Goal: Task Accomplishment & Management: Complete application form

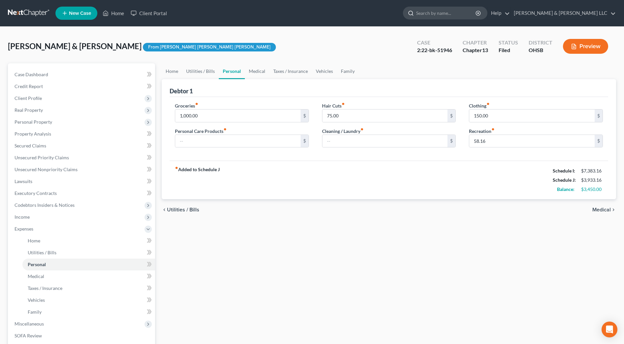
click at [476, 14] on input "search" at bounding box center [446, 13] width 60 height 12
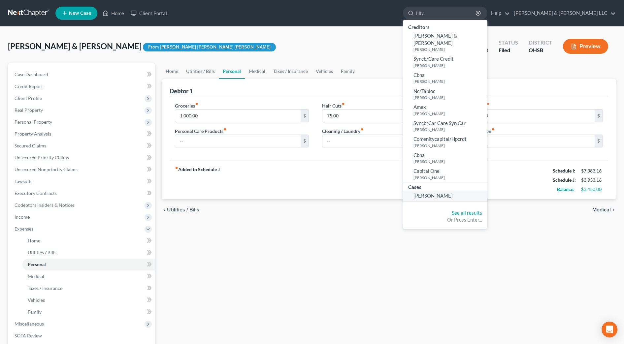
type input "lilly"
click at [453, 193] on span "[PERSON_NAME]" at bounding box center [432, 196] width 39 height 6
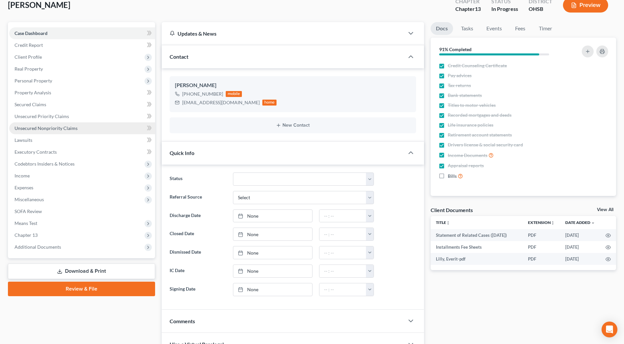
click at [79, 127] on link "Unsecured Nonpriority Claims" at bounding box center [82, 128] width 146 height 12
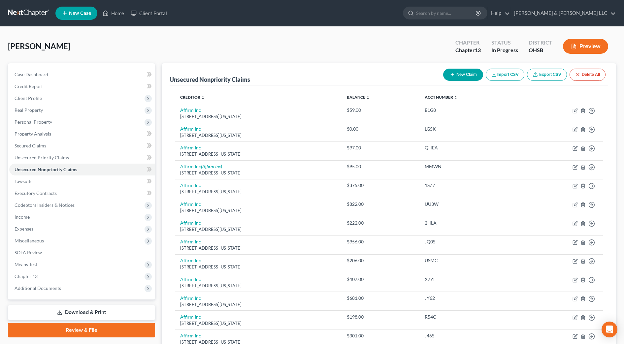
click at [454, 73] on button "New Claim" at bounding box center [463, 75] width 40 height 12
select select "0"
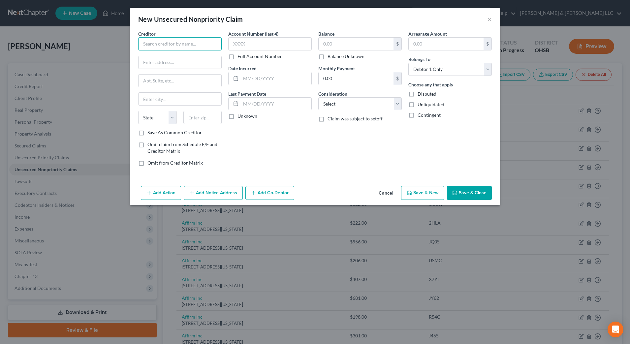
click at [199, 44] on input "text" at bounding box center [179, 43] width 83 height 13
click at [201, 60] on div "PO BOX 58112, Minto, AK 99758" at bounding box center [177, 62] width 69 height 6
type input "Minto Money"
type input "PO BOX 58112"
type input "Minto"
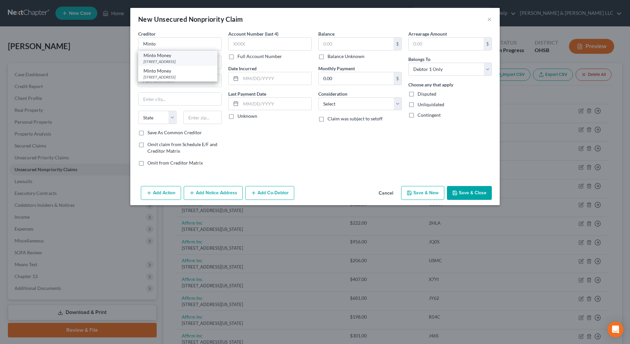
select select "1"
type input "99758"
click at [338, 44] on input "text" at bounding box center [356, 44] width 75 height 13
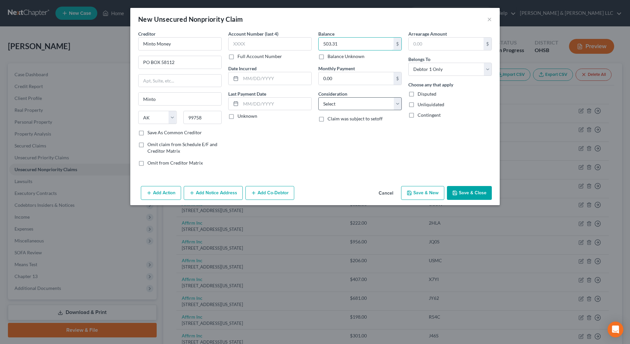
type input "503.31"
click at [348, 103] on select "Select Cable / Satellite Services Collection Agency Credit Card Debt Debt Couns…" at bounding box center [359, 103] width 83 height 13
select select "10"
click at [318, 97] on select "Select Cable / Satellite Services Collection Agency Credit Card Debt Debt Couns…" at bounding box center [359, 103] width 83 height 13
click at [336, 182] on div "Creditor * Minto Money PO BOX 58112 Minto State AL AK AR AZ CA CO CT DE DC FL G…" at bounding box center [314, 106] width 369 height 153
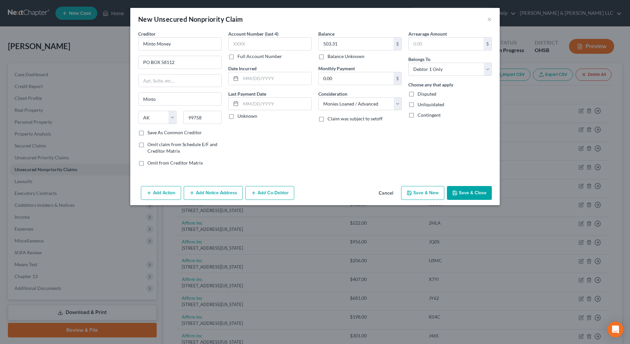
click at [472, 193] on button "Save & Close" at bounding box center [469, 193] width 45 height 14
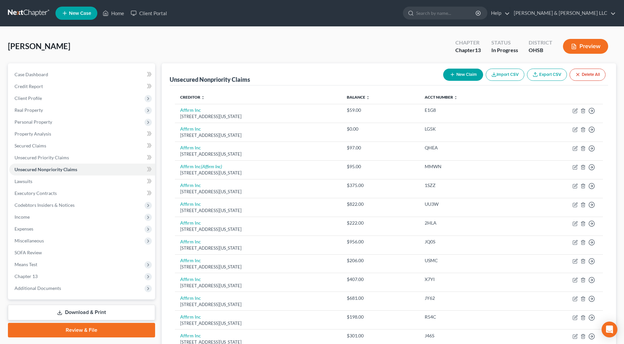
click at [462, 76] on button "New Claim" at bounding box center [463, 75] width 40 height 12
select select "0"
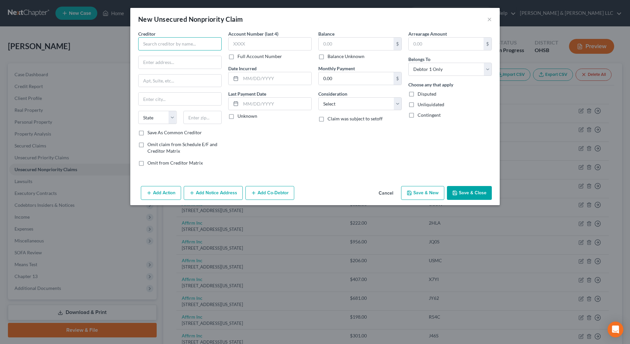
click at [179, 43] on input "text" at bounding box center [179, 43] width 83 height 13
type input "o"
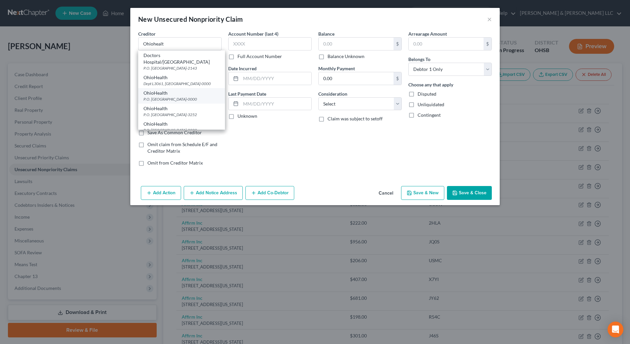
click at [178, 92] on div "OhioHealth" at bounding box center [181, 93] width 76 height 7
type input "OhioHealth"
type input "P.O. Box 183221"
type input "Columbus"
select select "36"
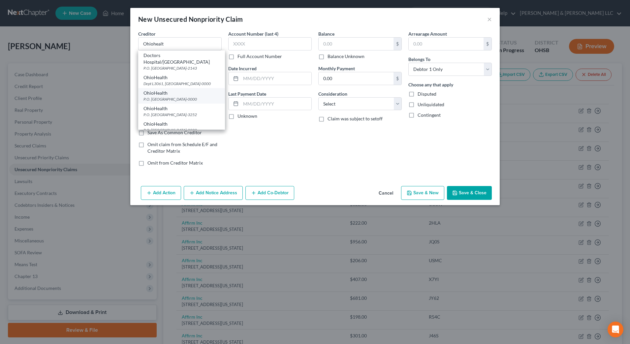
type input "43218-0000"
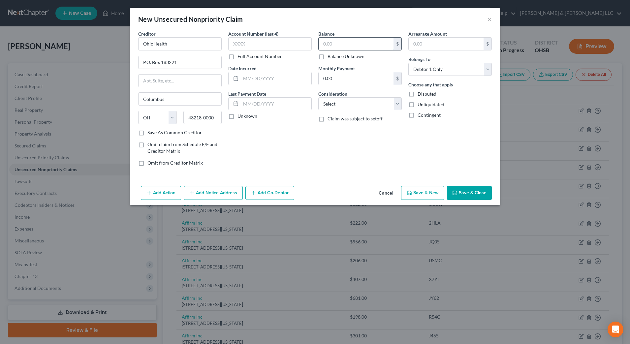
click at [330, 47] on input "text" at bounding box center [356, 44] width 75 height 13
type input "2,218.36"
click at [340, 103] on select "Select Cable / Satellite Services Collection Agency Credit Card Debt Debt Couns…" at bounding box center [359, 103] width 83 height 13
select select "2"
click at [318, 97] on select "Select Cable / Satellite Services Collection Agency Credit Card Debt Debt Couns…" at bounding box center [359, 103] width 83 height 13
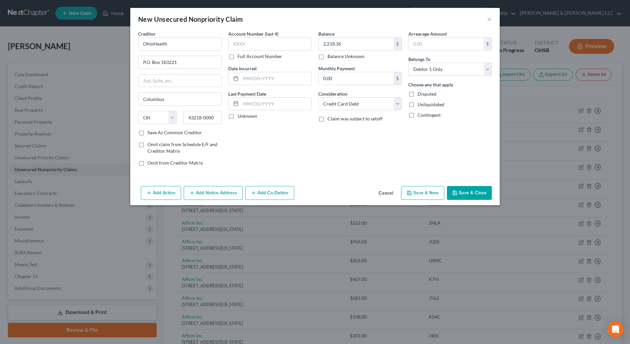
click at [324, 140] on div "Balance 2,218.36 $ Balance Unknown Balance Undetermined 2,218.36 $ Balance Unkn…" at bounding box center [360, 100] width 90 height 141
click at [460, 190] on button "Save & Close" at bounding box center [469, 193] width 45 height 14
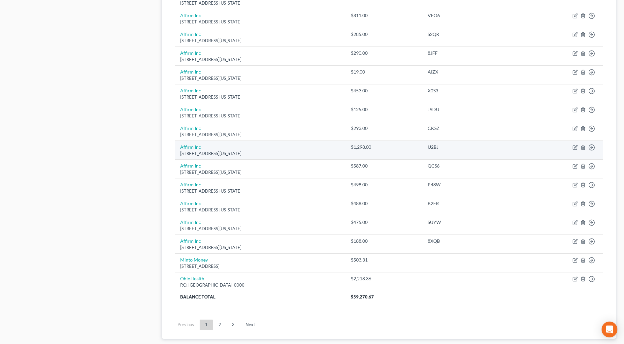
scroll to position [454, 0]
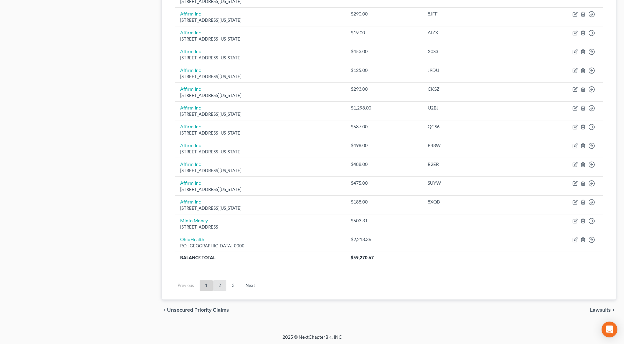
click at [219, 284] on link "2" at bounding box center [219, 285] width 13 height 11
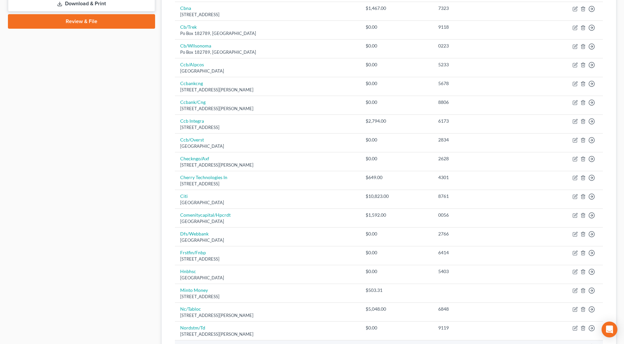
scroll to position [376, 0]
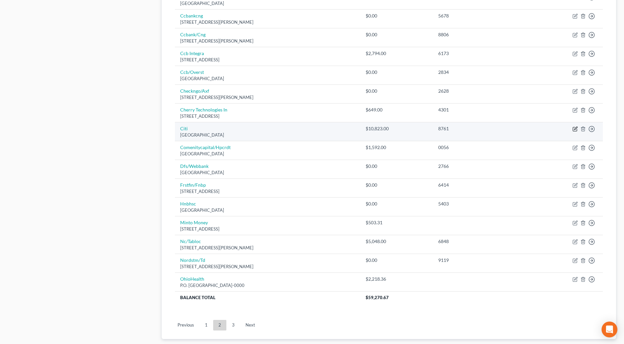
click at [575, 128] on icon "button" at bounding box center [575, 128] width 3 height 3
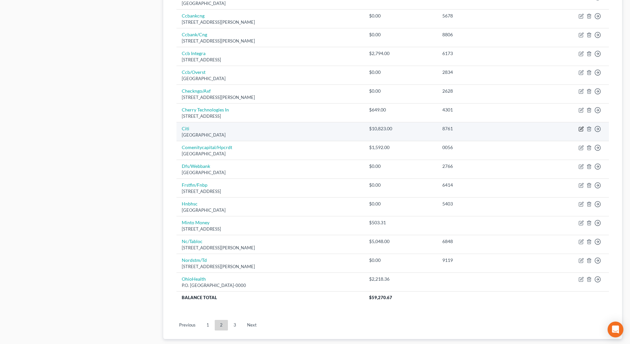
select select "43"
select select "2"
select select "0"
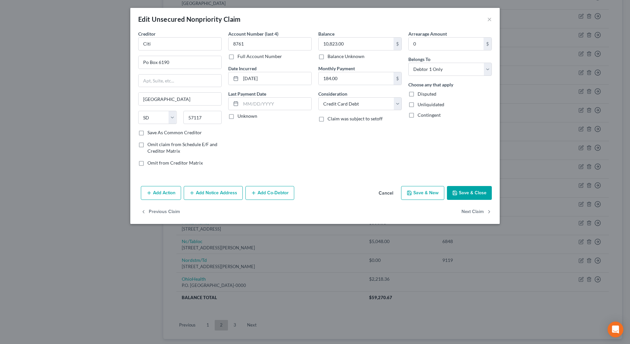
click at [389, 194] on button "Cancel" at bounding box center [385, 193] width 25 height 13
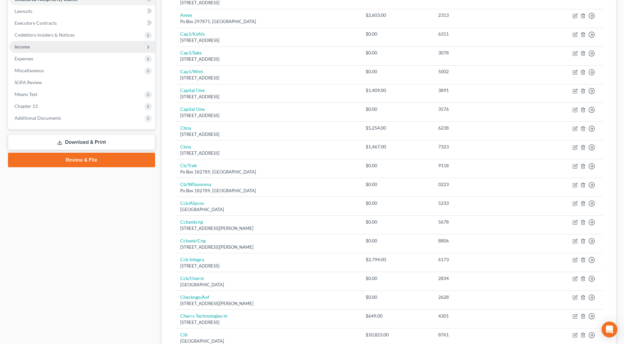
scroll to position [88, 0]
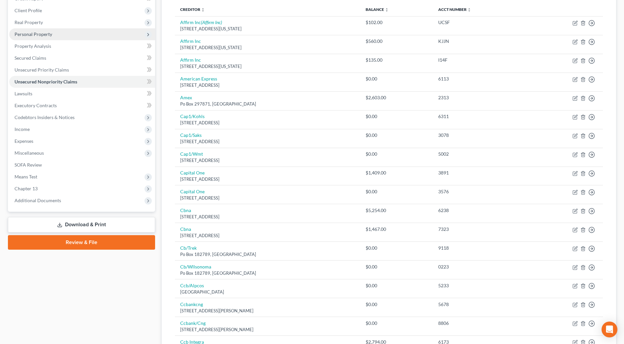
click at [42, 30] on span "Personal Property" at bounding box center [82, 34] width 146 height 12
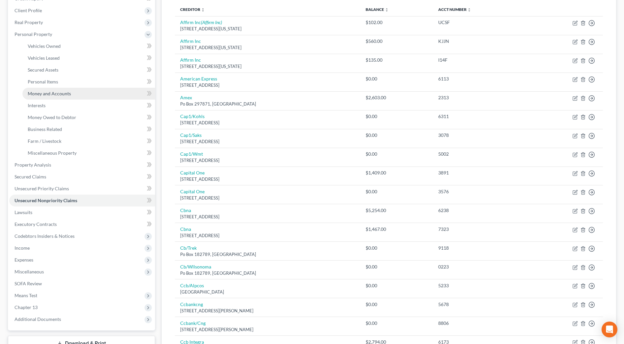
click at [54, 95] on span "Money and Accounts" at bounding box center [49, 94] width 43 height 6
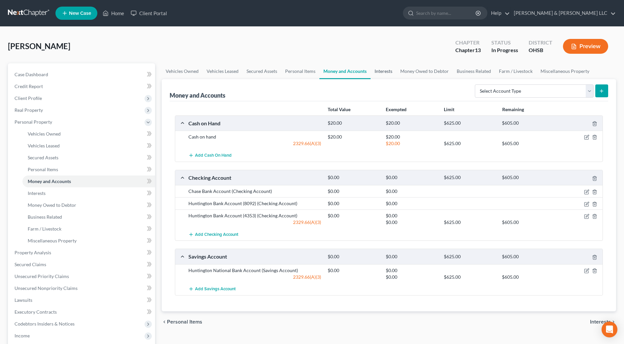
click at [379, 70] on link "Interests" at bounding box center [383, 71] width 26 height 16
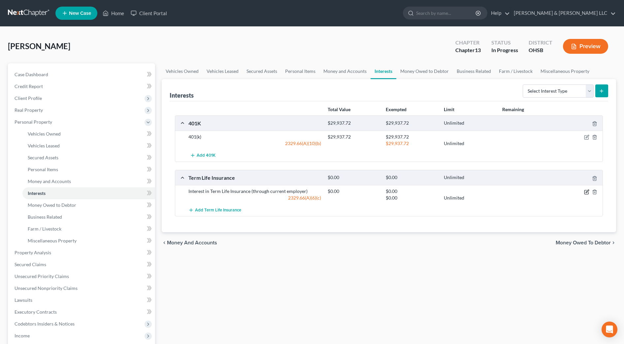
click at [585, 191] on icon "button" at bounding box center [586, 191] width 5 height 5
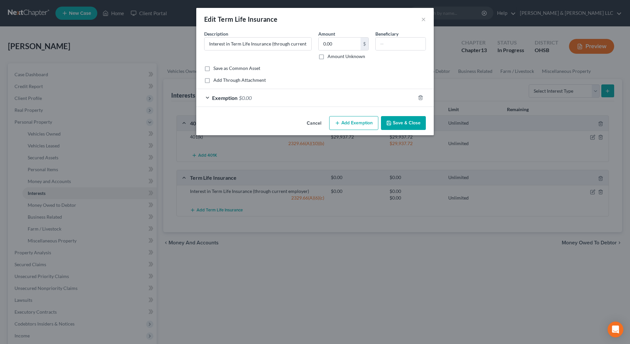
click at [354, 77] on div "Add Through Attachment" at bounding box center [315, 80] width 222 height 7
click at [381, 42] on input "text" at bounding box center [401, 44] width 50 height 13
type input "Sister"
click at [418, 120] on button "Save & Close" at bounding box center [403, 123] width 45 height 14
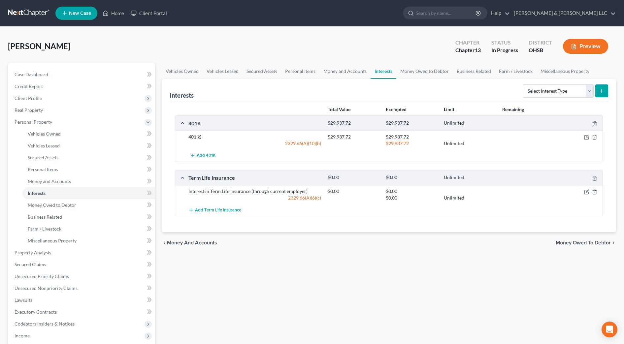
click at [333, 223] on div "Total Value Exempted Limit Remaining 401K $29,937.72 $29,937.72 Unlimited 401(k…" at bounding box center [389, 166] width 438 height 131
click at [54, 284] on link "Unsecured Nonpriority Claims" at bounding box center [82, 288] width 146 height 12
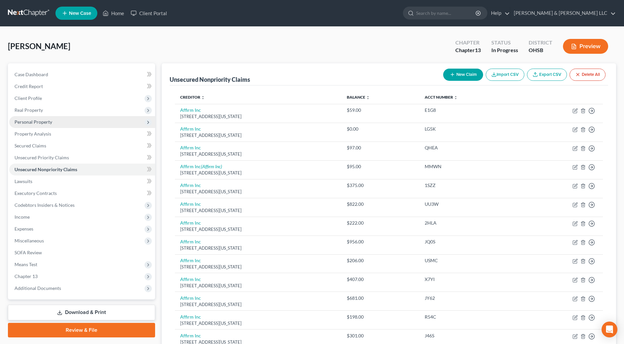
click at [34, 124] on span "Personal Property" at bounding box center [34, 122] width 38 height 6
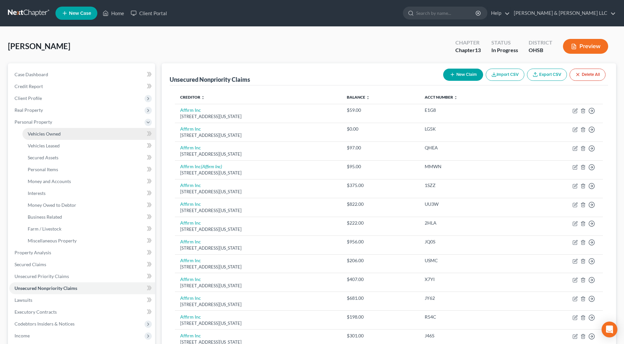
click at [44, 135] on span "Vehicles Owned" at bounding box center [44, 134] width 33 height 6
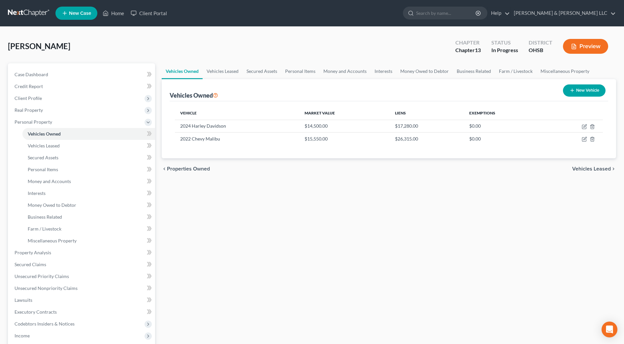
click at [339, 222] on div "Vehicles Owned Vehicles Leased Secured Assets Personal Items Money and Accounts…" at bounding box center [388, 259] width 461 height 393
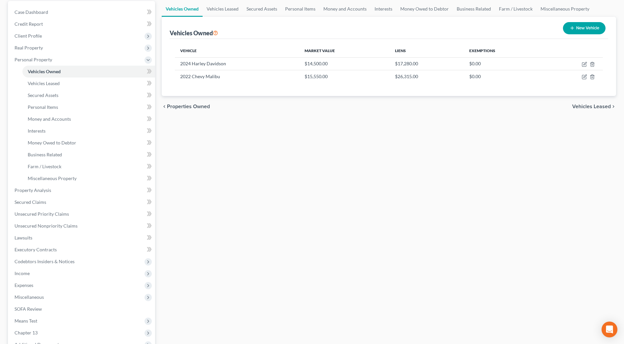
scroll to position [82, 0]
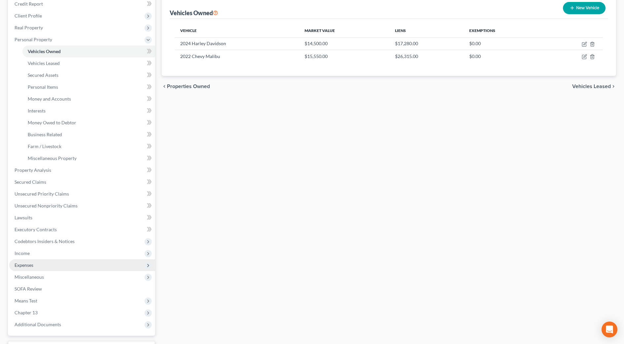
click at [46, 259] on span "Expenses" at bounding box center [82, 265] width 146 height 12
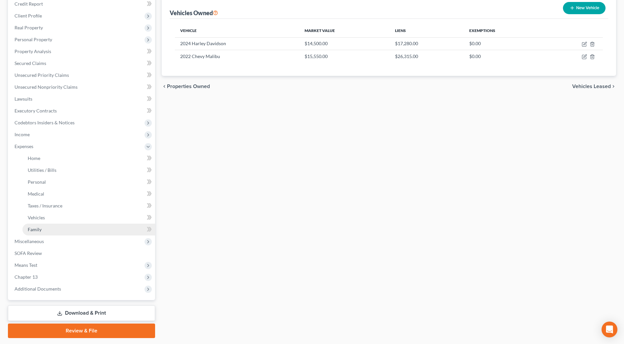
click at [55, 230] on link "Family" at bounding box center [88, 230] width 133 height 12
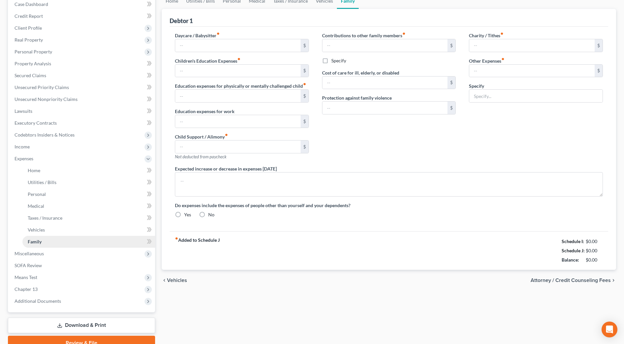
type input "0.00"
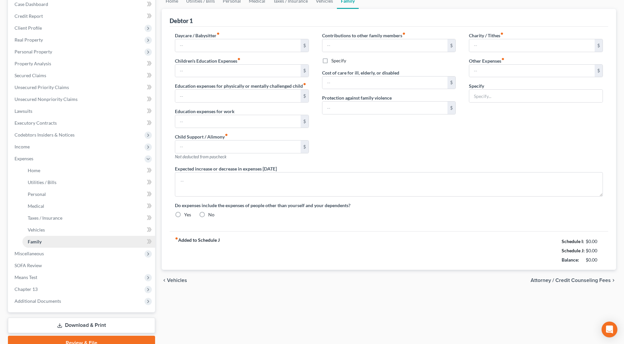
type input "0.00"
type input "75.00"
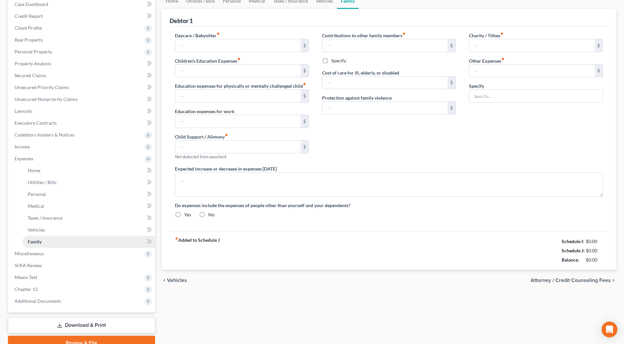
type input "Pet expense (food, vet, prescriptions)"
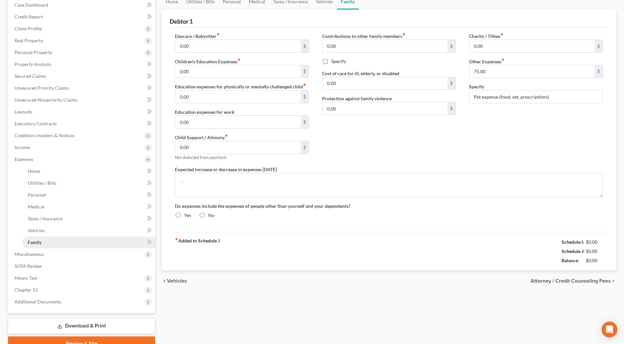
radio input "true"
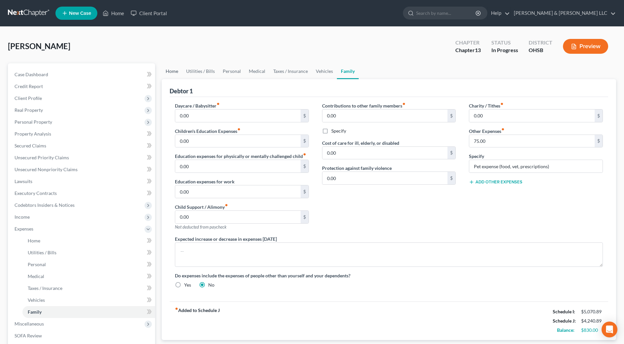
click at [179, 72] on link "Home" at bounding box center [172, 71] width 20 height 16
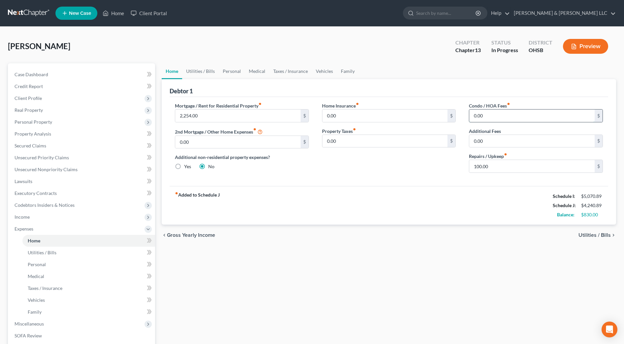
click at [486, 113] on input "0.00" at bounding box center [531, 116] width 125 height 13
click at [439, 189] on div "fiber_manual_record Added to Schedule J Schedule I: $5,070.89 Schedule J: $4,24…" at bounding box center [389, 205] width 438 height 39
click at [490, 116] on input "0.00" at bounding box center [531, 116] width 125 height 13
type input "21"
click at [424, 189] on div "fiber_manual_record Added to Schedule J Schedule I: $5,070.89 Schedule J: $4,26…" at bounding box center [389, 205] width 438 height 39
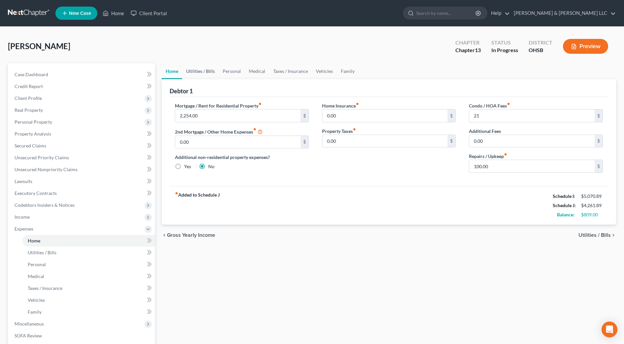
click at [212, 73] on link "Utilities / Bills" at bounding box center [200, 71] width 37 height 16
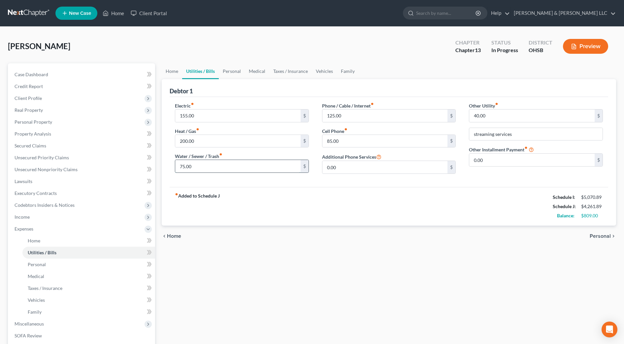
click at [215, 169] on input "75.00" at bounding box center [237, 166] width 125 height 13
type input "96"
click at [305, 214] on div "fiber_manual_record Added to Schedule J Schedule I: $5,070.89 Schedule J: $4,28…" at bounding box center [389, 206] width 438 height 39
click at [350, 142] on input "85.00" at bounding box center [384, 141] width 125 height 13
type input "125"
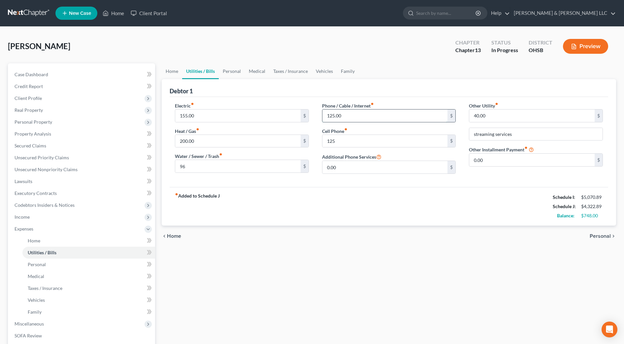
click at [346, 116] on input "125.00" at bounding box center [384, 116] width 125 height 13
type input "122"
click at [419, 204] on div "fiber_manual_record Added to Schedule J Schedule I: $5,070.89 Schedule J: $4,31…" at bounding box center [389, 206] width 438 height 39
click at [489, 120] on input "40.00" at bounding box center [531, 116] width 125 height 13
type input "15"
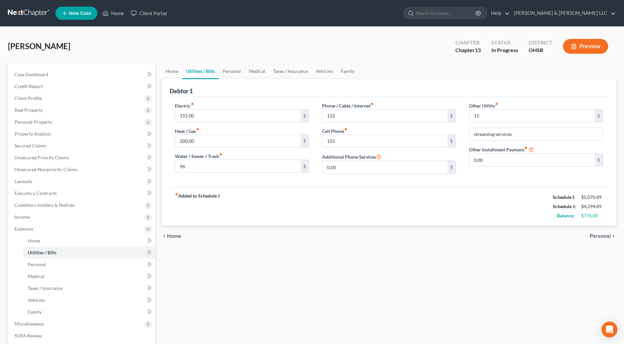
click at [481, 183] on div "Electric fiber_manual_record 155.00 $ Heat / Gas fiber_manual_record 200.00 $ W…" at bounding box center [389, 142] width 438 height 90
click at [236, 72] on link "Personal" at bounding box center [232, 71] width 26 height 16
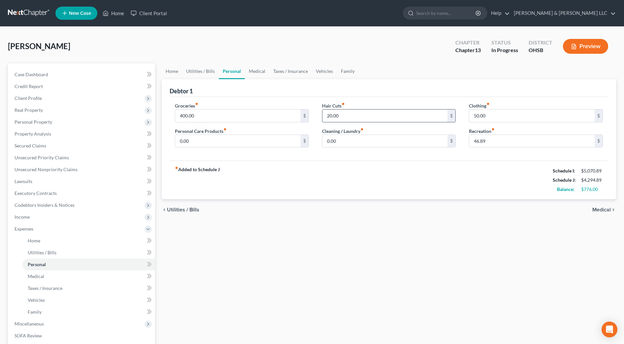
click at [354, 118] on input "20.00" at bounding box center [384, 116] width 125 height 13
type input "50"
click at [316, 162] on div "fiber_manual_record Added to Schedule J Schedule I: $5,070.89 Schedule J: $4,32…" at bounding box center [389, 180] width 438 height 39
click at [490, 188] on div "fiber_manual_record Added to Schedule J Schedule I: $5,070.89 Schedule J: $4,32…" at bounding box center [389, 180] width 438 height 39
click at [256, 58] on div "Lilly, Everitt Upgraded Chapter Chapter 13 Status In Progress District OHSB Pre…" at bounding box center [312, 49] width 608 height 29
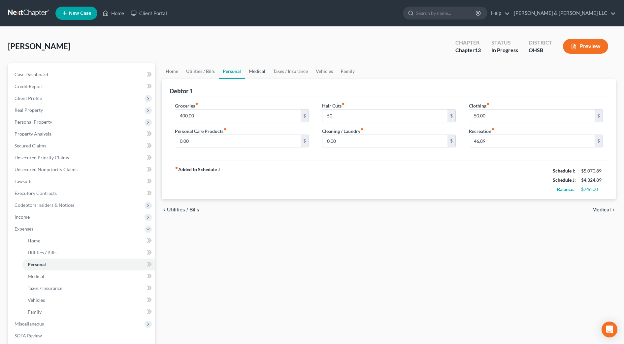
click at [257, 69] on link "Medical" at bounding box center [257, 71] width 24 height 16
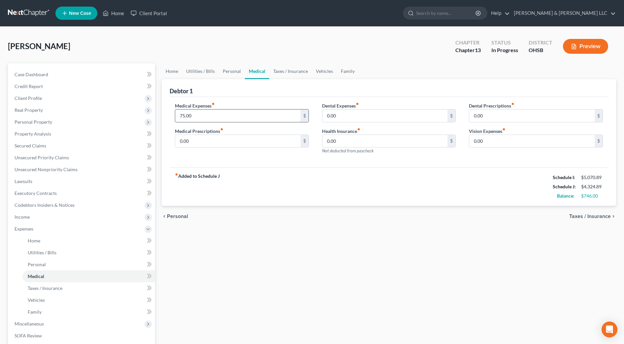
click at [233, 116] on input "75.00" at bounding box center [237, 116] width 125 height 13
type input "205"
click at [429, 192] on div "fiber_manual_record Added to Schedule J Schedule I: $5,070.89 Schedule J: $4,45…" at bounding box center [389, 186] width 438 height 39
click at [295, 75] on link "Taxes / Insurance" at bounding box center [290, 71] width 43 height 16
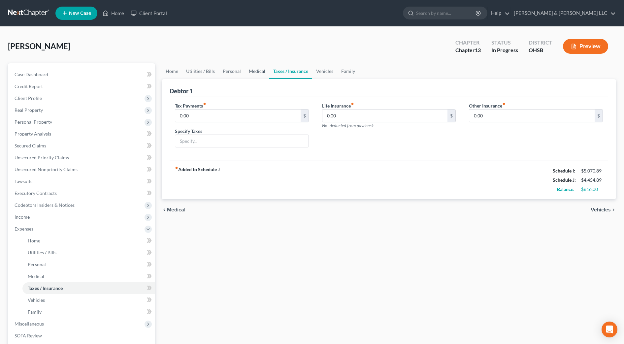
click at [250, 75] on link "Medical" at bounding box center [257, 71] width 24 height 16
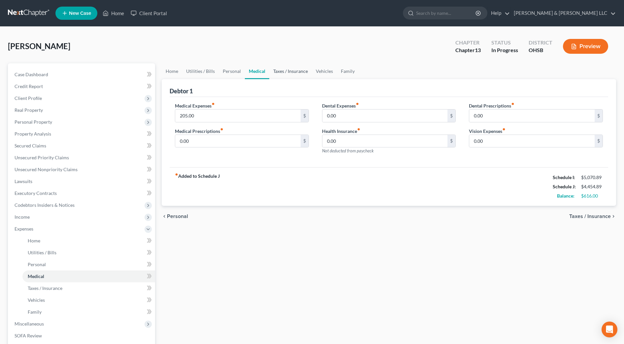
click at [281, 73] on link "Taxes / Insurance" at bounding box center [290, 71] width 43 height 16
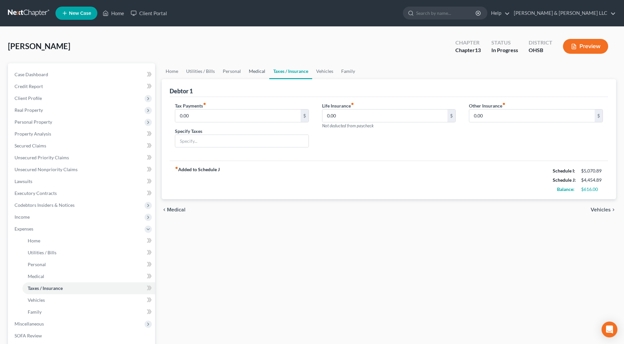
click at [257, 70] on link "Medical" at bounding box center [257, 71] width 24 height 16
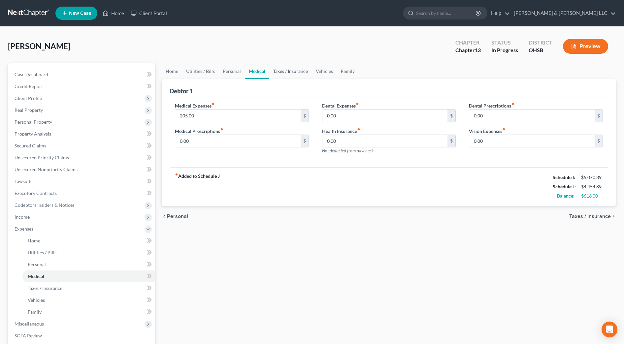
click at [294, 74] on link "Taxes / Insurance" at bounding box center [290, 71] width 43 height 16
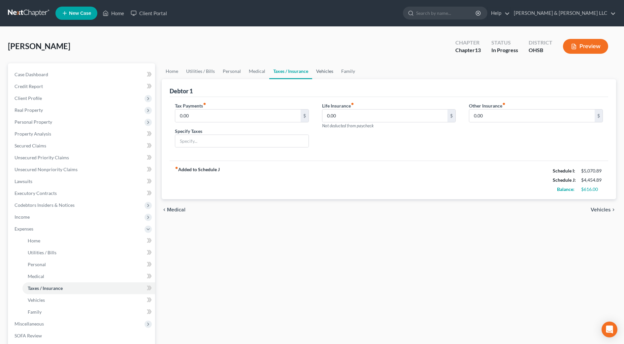
click at [321, 73] on link "Vehicles" at bounding box center [324, 71] width 25 height 16
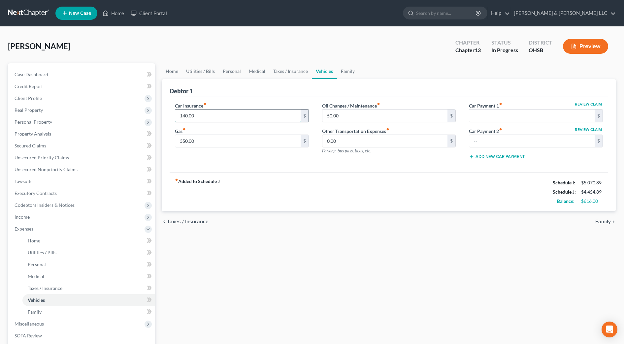
click at [208, 116] on input "140.00" at bounding box center [237, 116] width 125 height 13
type input "95"
click at [324, 176] on div "fiber_manual_record Added to Schedule J Schedule I: $5,070.89 Schedule J: $4,40…" at bounding box center [389, 192] width 438 height 39
click at [348, 74] on link "Family" at bounding box center [348, 71] width 22 height 16
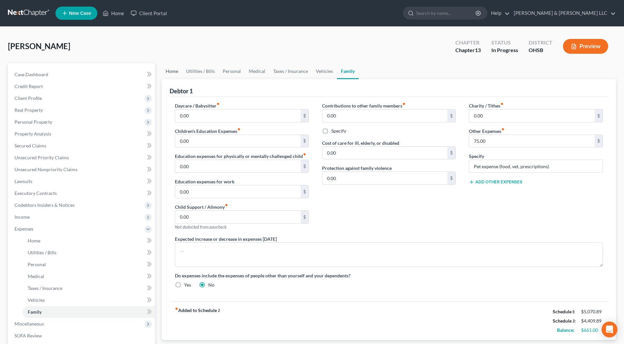
click at [179, 75] on link "Home" at bounding box center [172, 71] width 20 height 16
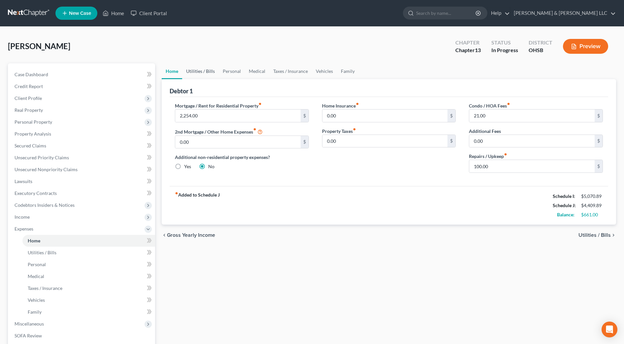
click at [197, 70] on link "Utilities / Bills" at bounding box center [200, 71] width 37 height 16
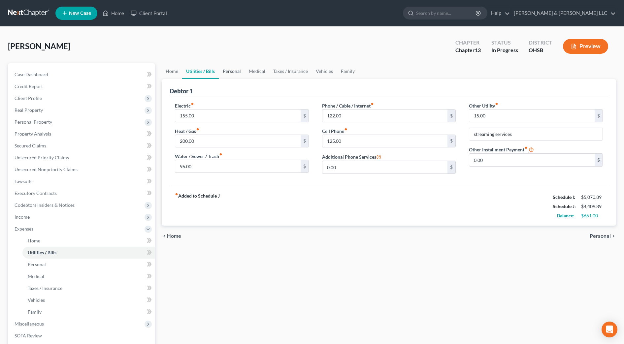
click at [219, 72] on link "Personal" at bounding box center [232, 71] width 26 height 16
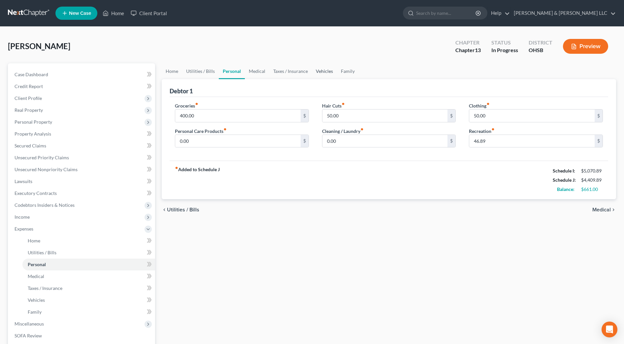
click at [326, 71] on link "Vehicles" at bounding box center [324, 71] width 25 height 16
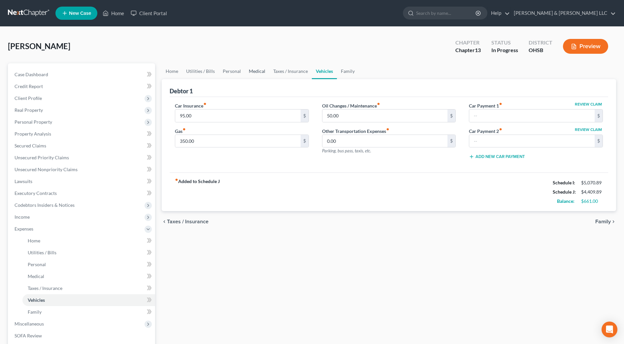
click at [247, 72] on link "Medical" at bounding box center [257, 71] width 24 height 16
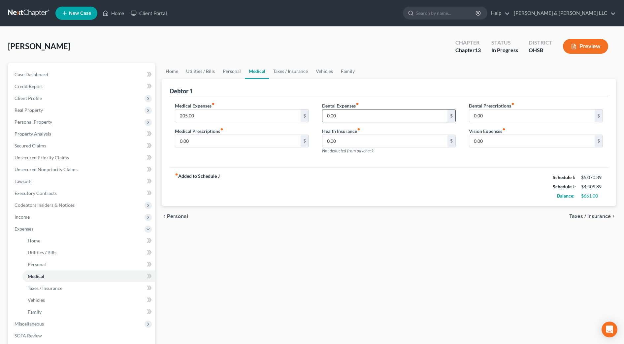
click at [340, 113] on input "0.00" at bounding box center [384, 116] width 125 height 13
click at [201, 119] on input "205.00" at bounding box center [237, 116] width 125 height 13
click at [201, 119] on input "215.00" at bounding box center [237, 116] width 125 height 13
drag, startPoint x: 201, startPoint y: 119, endPoint x: 177, endPoint y: 117, distance: 24.1
click at [177, 117] on input "215.00" at bounding box center [237, 116] width 125 height 13
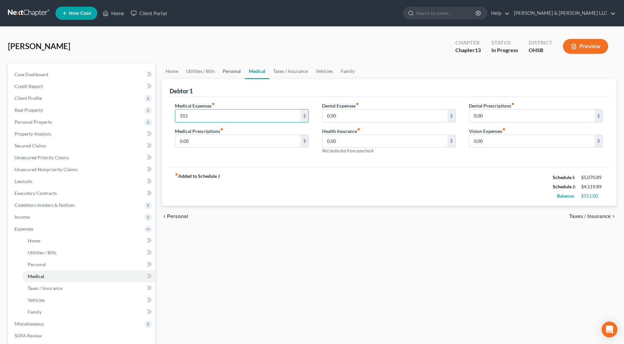
type input "315"
click at [236, 70] on link "Personal" at bounding box center [232, 71] width 26 height 16
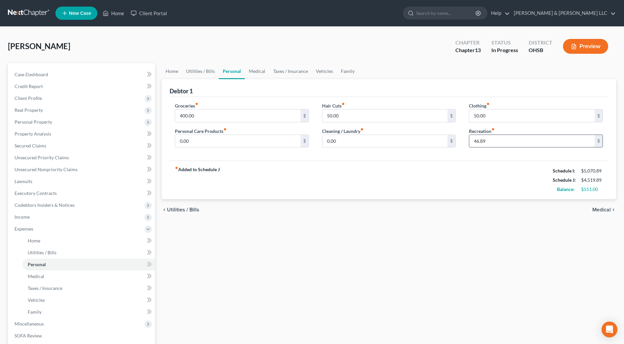
click at [500, 142] on input "46.89" at bounding box center [531, 141] width 125 height 13
type input "4"
type input "47.89"
click at [489, 181] on div "fiber_manual_record Added to Schedule J Schedule I: $5,070.89 Schedule J: $4,52…" at bounding box center [389, 180] width 438 height 39
click at [173, 70] on link "Home" at bounding box center [172, 71] width 20 height 16
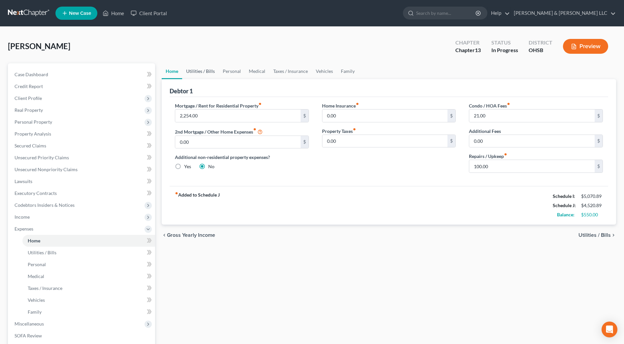
click at [207, 75] on link "Utilities / Bills" at bounding box center [200, 71] width 37 height 16
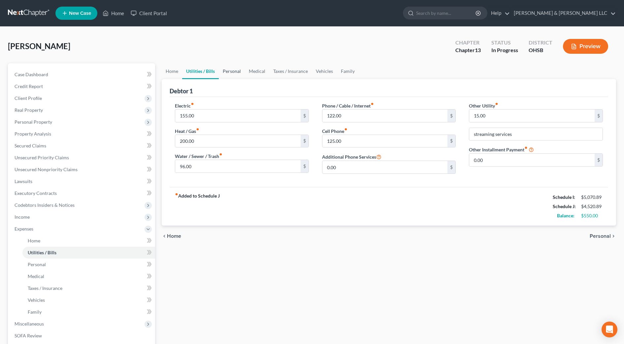
click at [238, 73] on link "Personal" at bounding box center [232, 71] width 26 height 16
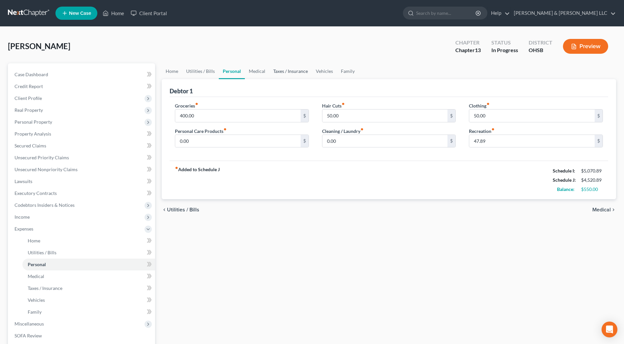
click at [269, 71] on link "Taxes / Insurance" at bounding box center [290, 71] width 43 height 16
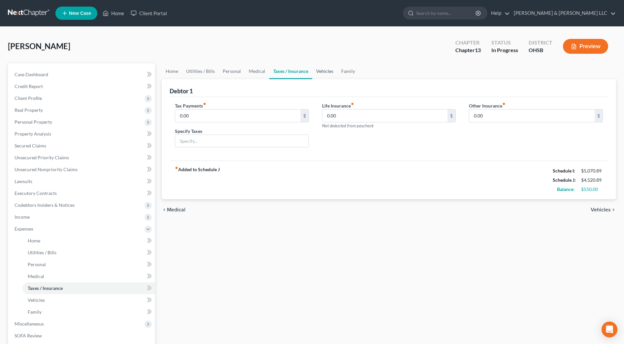
click at [330, 71] on link "Vehicles" at bounding box center [324, 71] width 25 height 16
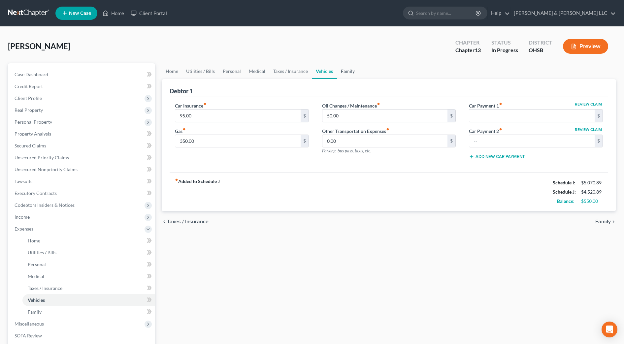
click at [350, 70] on link "Family" at bounding box center [348, 71] width 22 height 16
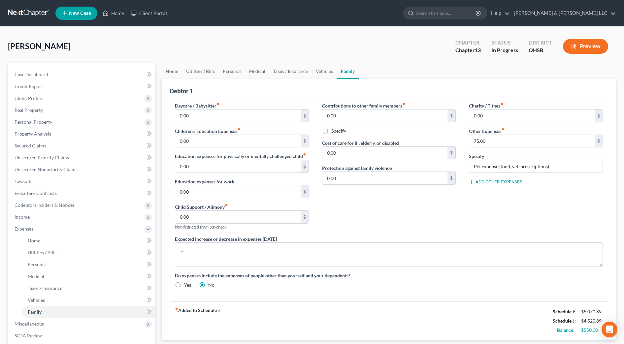
scroll to position [82, 0]
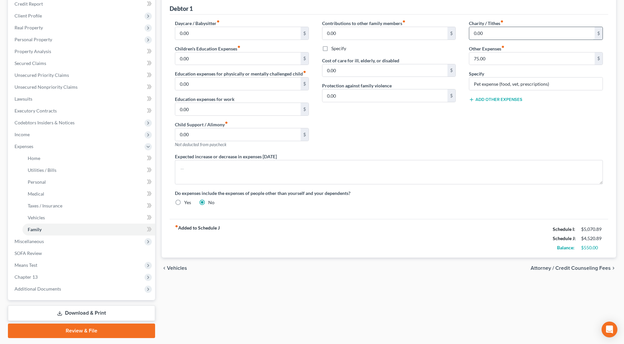
click at [494, 37] on input "0.00" at bounding box center [531, 33] width 125 height 13
type input "20"
drag, startPoint x: 441, startPoint y: 157, endPoint x: 410, endPoint y: 130, distance: 40.7
click at [441, 157] on div "Expected increase or decrease in expenses within one year" at bounding box center [388, 168] width 441 height 31
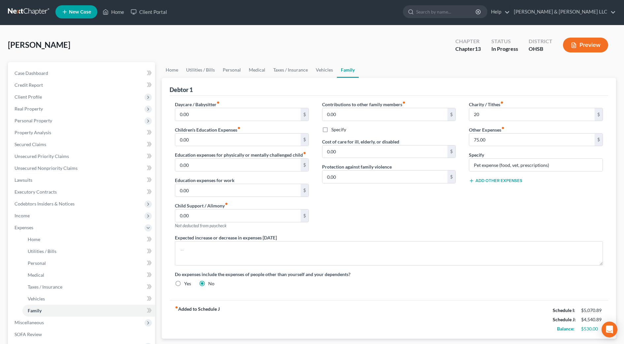
scroll to position [0, 0]
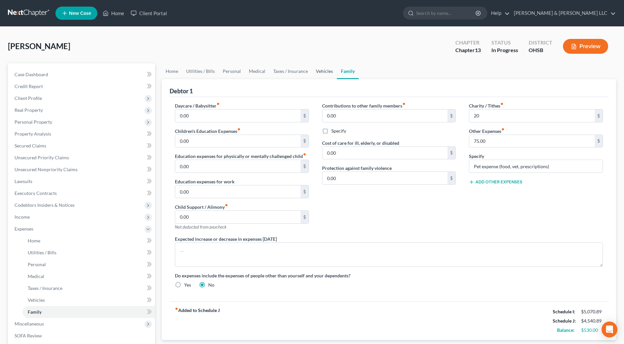
click at [321, 73] on link "Vehicles" at bounding box center [324, 71] width 25 height 16
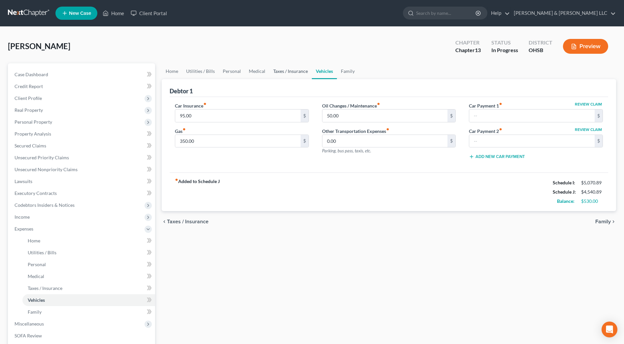
click at [290, 73] on link "Taxes / Insurance" at bounding box center [290, 71] width 43 height 16
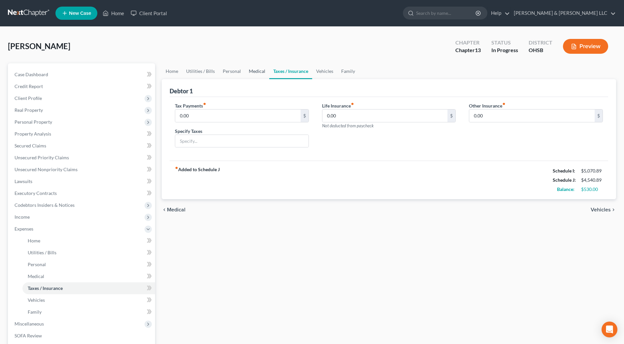
click at [259, 69] on link "Medical" at bounding box center [257, 71] width 24 height 16
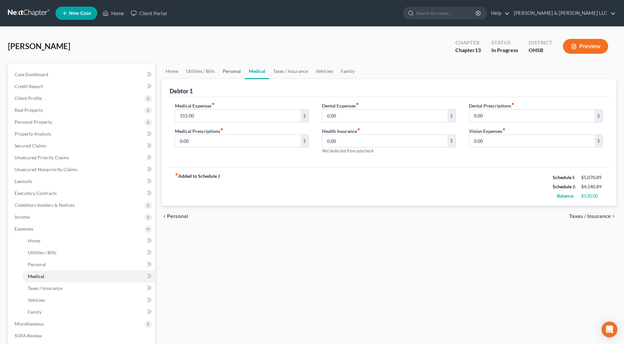
click at [235, 71] on link "Personal" at bounding box center [232, 71] width 26 height 16
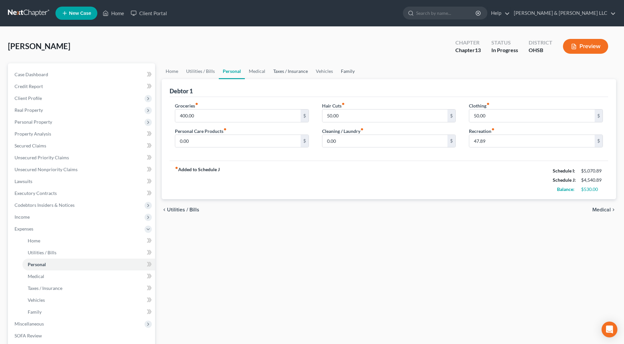
drag, startPoint x: 344, startPoint y: 70, endPoint x: 306, endPoint y: 71, distance: 37.9
click at [345, 70] on link "Family" at bounding box center [348, 71] width 22 height 16
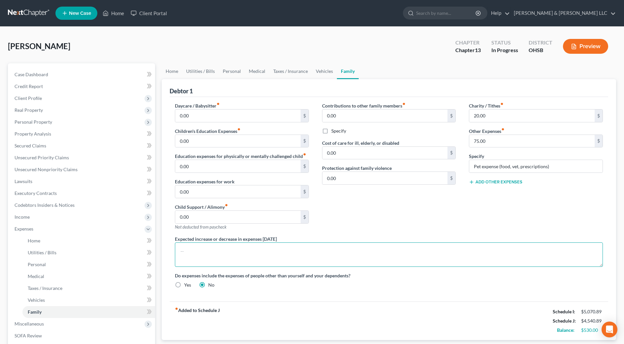
click at [218, 249] on textarea at bounding box center [389, 254] width 428 height 24
type textarea "Debtor medical is a little higher due to ongoing medical treatment."
click at [257, 76] on link "Medical" at bounding box center [257, 71] width 24 height 16
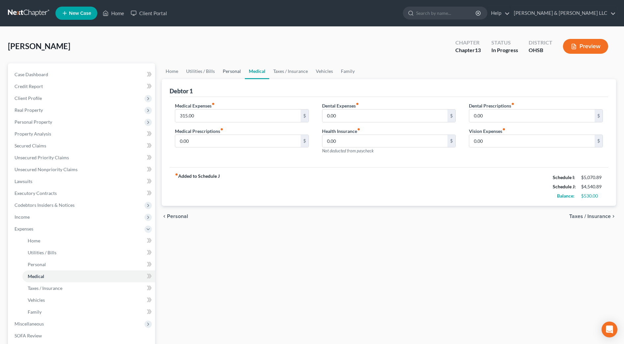
click at [226, 73] on link "Personal" at bounding box center [232, 71] width 26 height 16
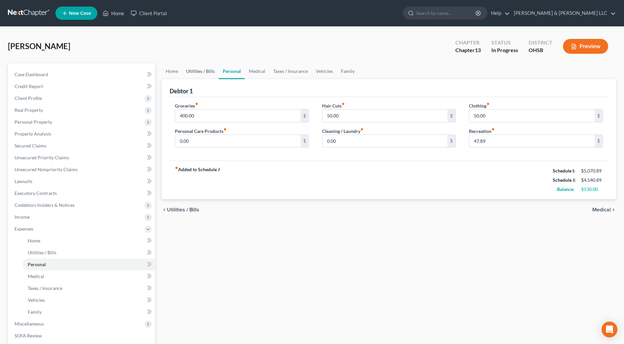
click at [207, 72] on link "Utilities / Bills" at bounding box center [200, 71] width 37 height 16
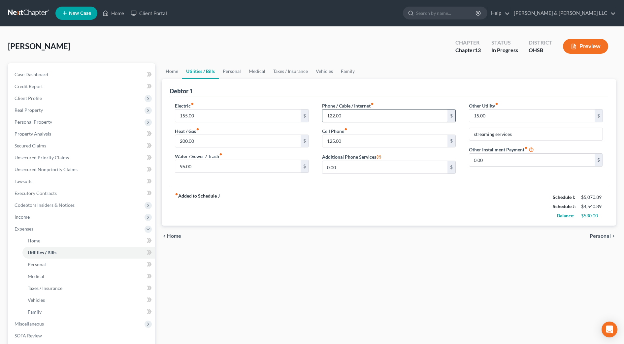
click at [358, 117] on input "122.00" at bounding box center [384, 116] width 125 height 13
type input "9"
type input "102"
click at [363, 219] on div "fiber_manual_record Added to Schedule J Schedule I: $5,070.89 Schedule J: $4,52…" at bounding box center [389, 206] width 438 height 39
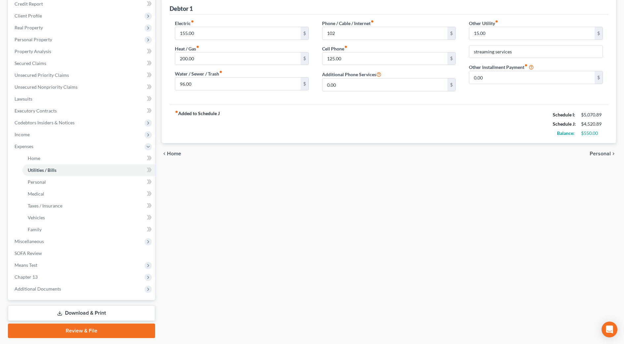
click at [593, 154] on span "Personal" at bounding box center [599, 153] width 21 height 5
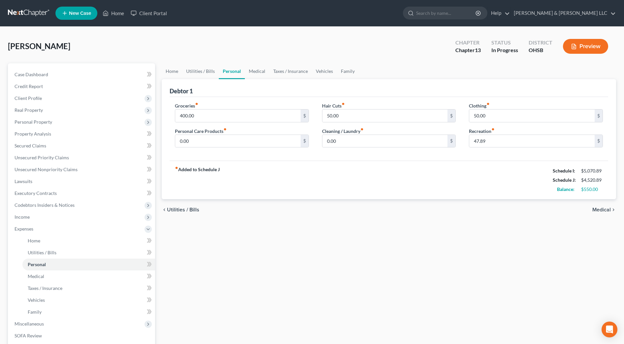
click at [395, 55] on div "Lilly, Everitt Upgraded Chapter Chapter 13 Status In Progress District OHSB Pre…" at bounding box center [312, 49] width 608 height 29
click at [431, 262] on div "Home Utilities / Bills Personal Medical Taxes / Insurance Vehicles Family Debto…" at bounding box center [388, 241] width 461 height 357
click at [32, 218] on span "Income" at bounding box center [82, 217] width 146 height 12
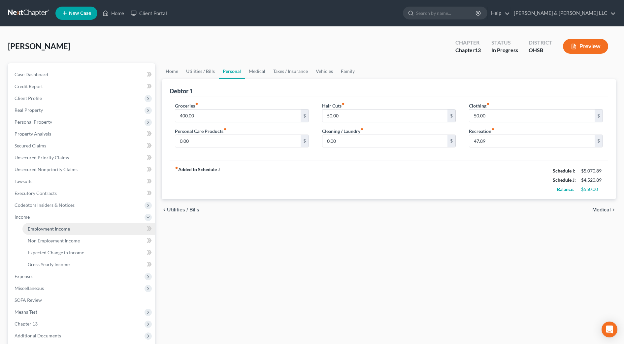
click at [38, 233] on link "Employment Income" at bounding box center [88, 229] width 133 height 12
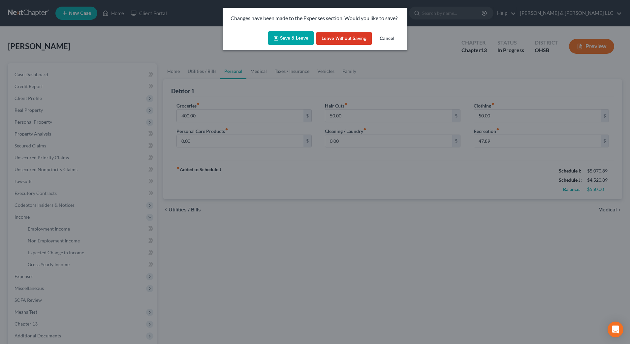
click at [304, 36] on button "Save & Leave" at bounding box center [291, 38] width 46 height 14
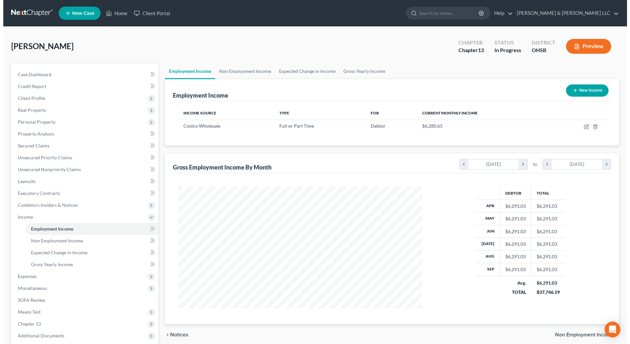
scroll to position [122, 257]
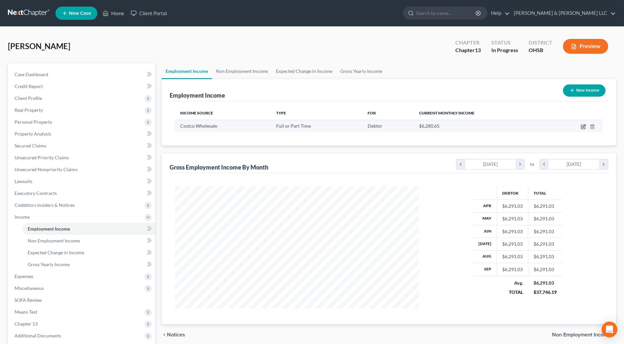
click at [583, 125] on icon "button" at bounding box center [583, 125] width 3 height 3
select select "0"
select select "50"
select select "2"
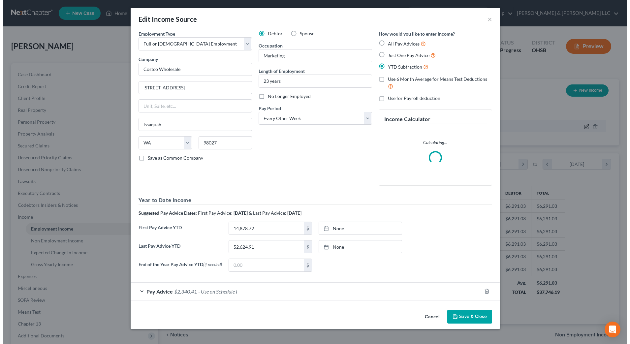
scroll to position [123, 260]
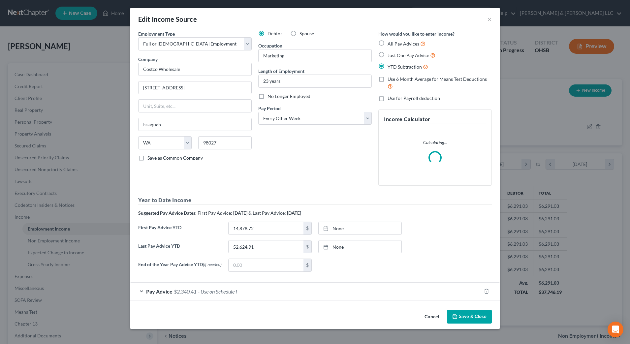
click at [194, 296] on div "Pay Advice $2,340.41 - Use on Schedule I" at bounding box center [305, 291] width 351 height 17
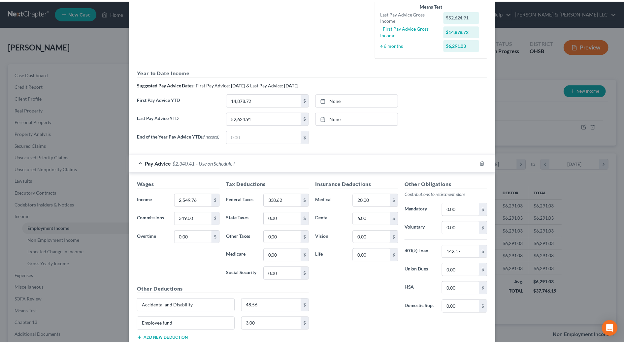
scroll to position [210, 0]
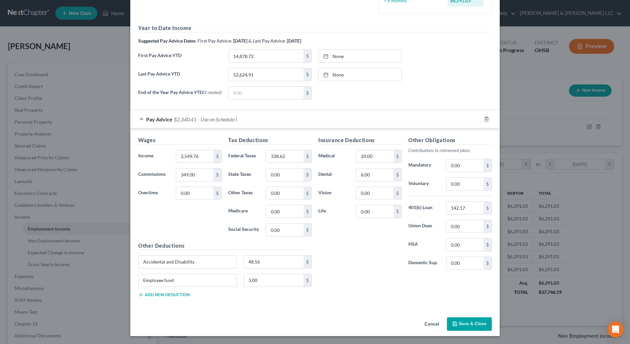
click at [461, 330] on button "Save & Close" at bounding box center [469, 324] width 45 height 14
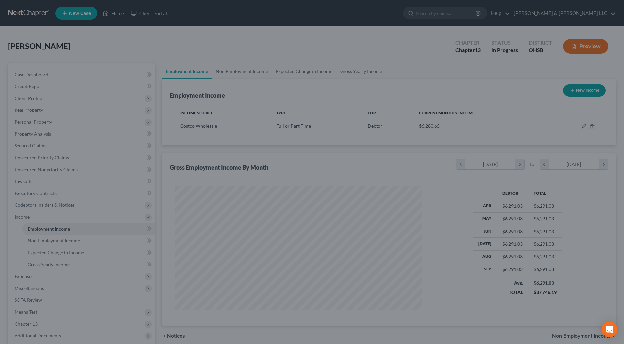
scroll to position [329717, 329581]
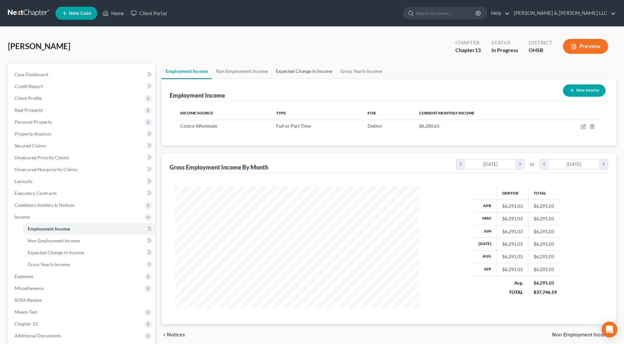
click at [313, 66] on link "Expected Change in Income" at bounding box center [304, 71] width 64 height 16
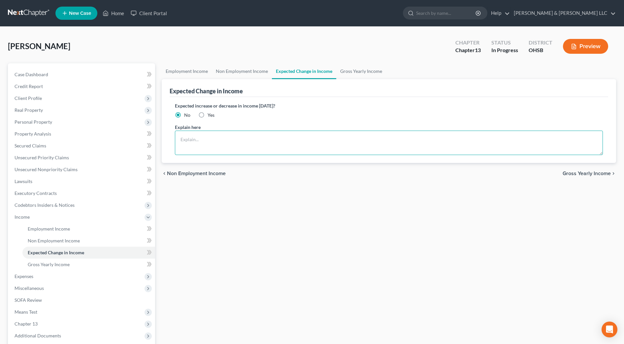
click at [255, 141] on textarea at bounding box center [389, 143] width 428 height 24
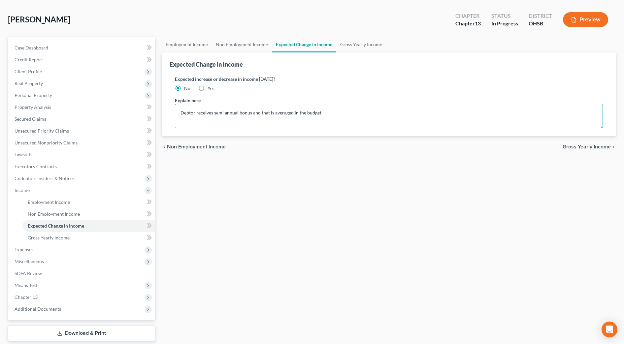
scroll to position [41, 0]
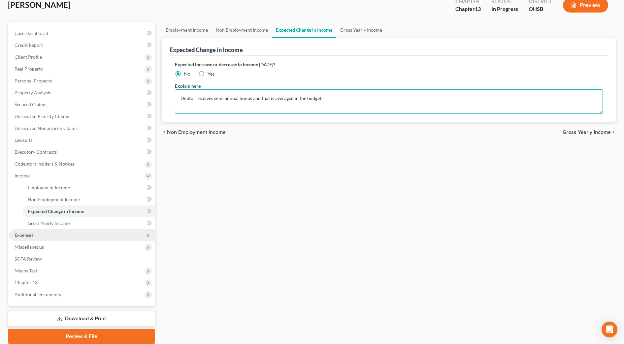
type textarea "Debtor receives semi annual bonus and that is averaged in the budget."
click at [54, 232] on span "Expenses" at bounding box center [82, 235] width 146 height 12
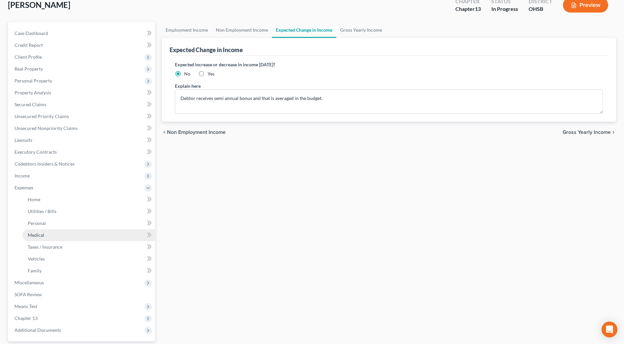
click at [48, 233] on link "Medical" at bounding box center [88, 235] width 133 height 12
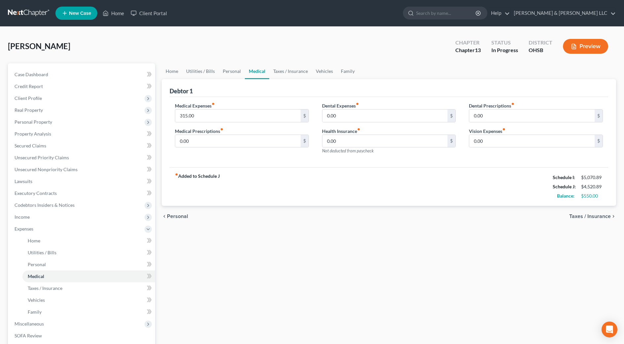
drag, startPoint x: 467, startPoint y: 201, endPoint x: 393, endPoint y: 101, distance: 124.2
click at [467, 201] on div "fiber_manual_record Added to Schedule J Schedule I: $5,070.89 Schedule J: $4,52…" at bounding box center [389, 186] width 438 height 39
click at [343, 72] on link "Family" at bounding box center [348, 71] width 22 height 16
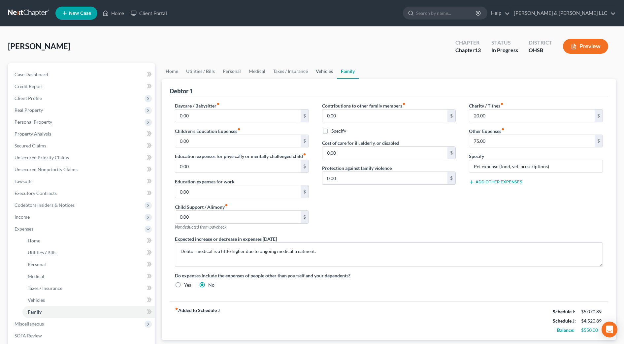
click at [320, 69] on link "Vehicles" at bounding box center [324, 71] width 25 height 16
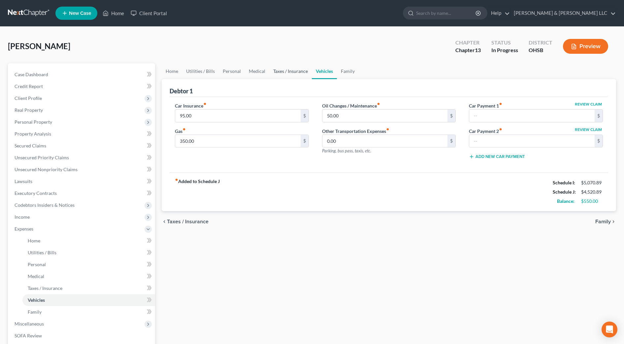
click at [290, 71] on link "Taxes / Insurance" at bounding box center [290, 71] width 43 height 16
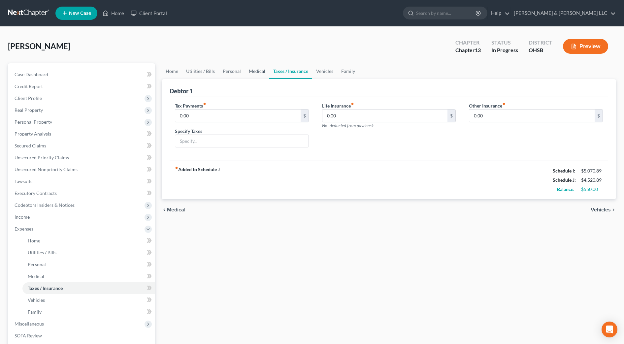
click at [261, 71] on link "Medical" at bounding box center [257, 71] width 24 height 16
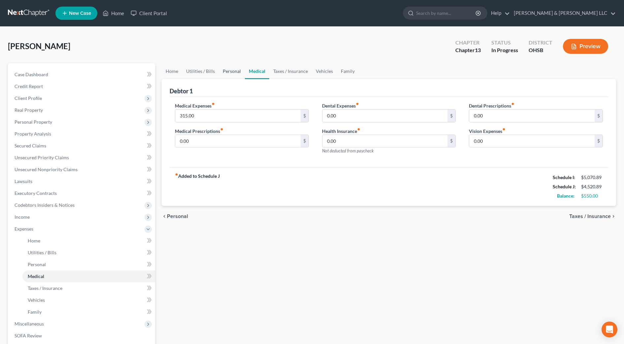
click at [227, 73] on link "Personal" at bounding box center [232, 71] width 26 height 16
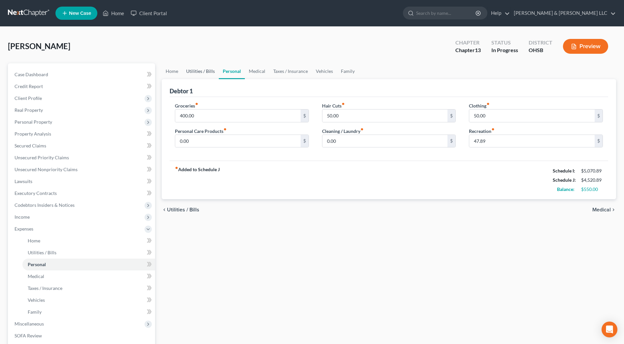
click at [195, 77] on link "Utilities / Bills" at bounding box center [200, 71] width 37 height 16
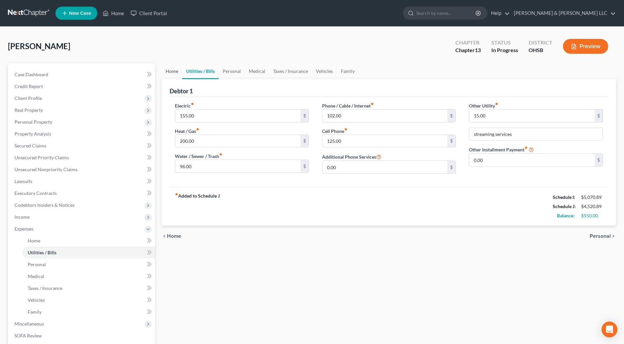
click at [174, 74] on link "Home" at bounding box center [172, 71] width 20 height 16
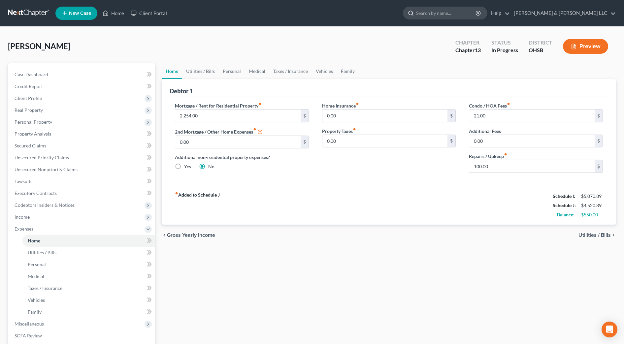
click at [476, 12] on input "search" at bounding box center [446, 13] width 60 height 12
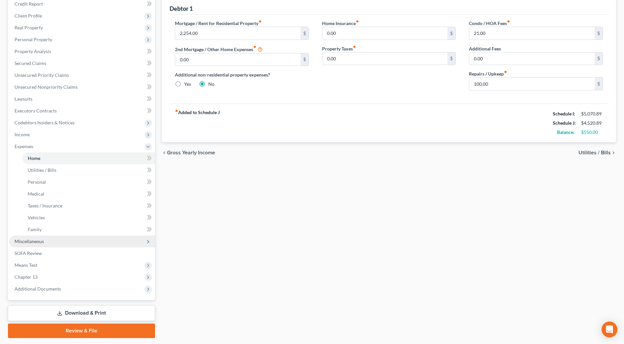
click at [64, 243] on span "Miscellaneous" at bounding box center [82, 242] width 146 height 12
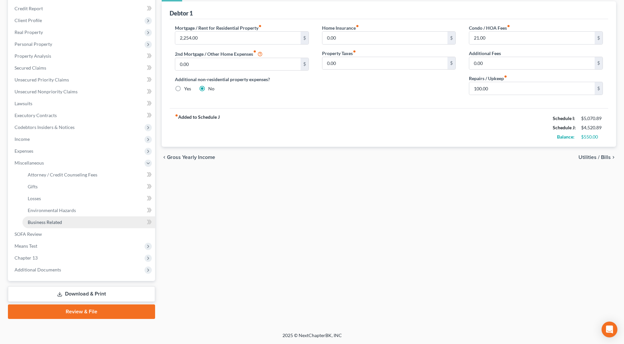
click at [59, 225] on link "Business Related" at bounding box center [88, 222] width 133 height 12
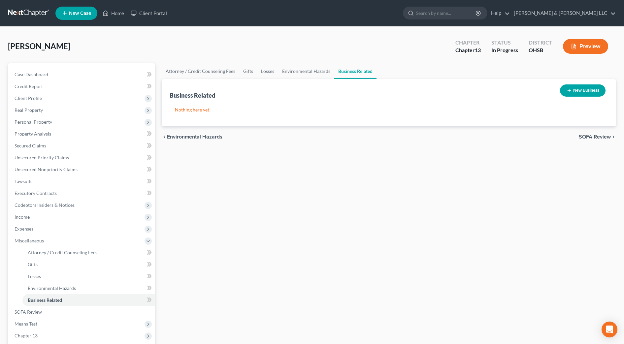
click at [572, 90] on button "New Business" at bounding box center [583, 90] width 46 height 12
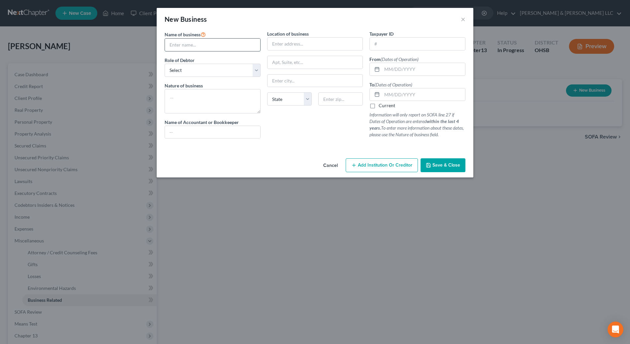
click at [247, 48] on input "text" at bounding box center [212, 45] width 95 height 13
type input "Independent contracting"
click at [215, 99] on textarea at bounding box center [213, 101] width 96 height 24
type textarea "Uber Driver"
click at [294, 48] on input "text" at bounding box center [314, 44] width 95 height 13
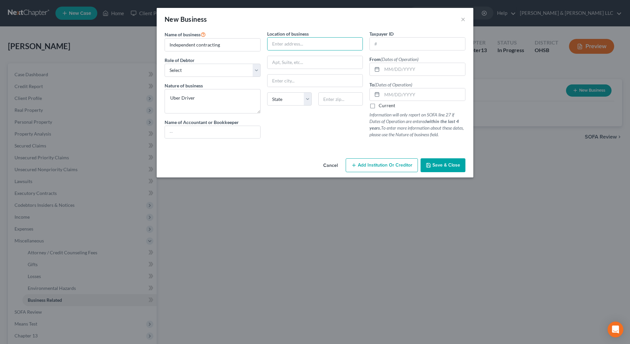
click at [461, 59] on div "From (Dates of Operation)" at bounding box center [417, 66] width 96 height 20
click at [447, 67] on input "text" at bounding box center [423, 69] width 83 height 13
type input "01/05/2020"
click at [381, 106] on label "Current" at bounding box center [387, 105] width 16 height 7
click at [381, 106] on input "Current" at bounding box center [383, 104] width 4 height 4
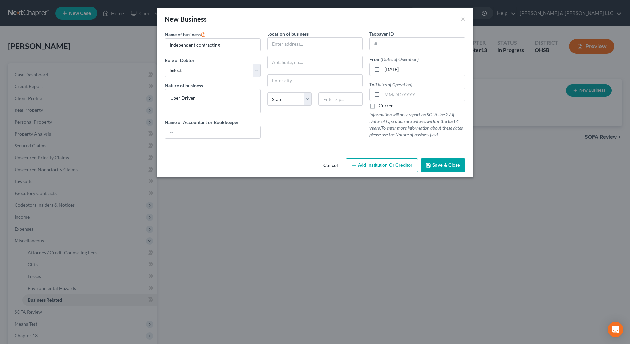
checkbox input "true"
click at [435, 163] on span "Save & Close" at bounding box center [446, 165] width 28 height 6
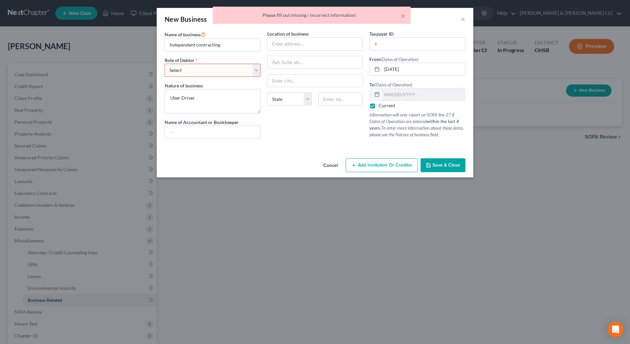
click at [229, 74] on select "Select A member of a limited liability company (LLC) or limited liability partn…" at bounding box center [213, 70] width 96 height 13
select select "sole_proprietor"
click at [165, 64] on select "Select A member of a limited liability company (LLC) or limited liability partn…" at bounding box center [213, 70] width 96 height 13
click at [445, 164] on span "Save & Close" at bounding box center [446, 165] width 28 height 6
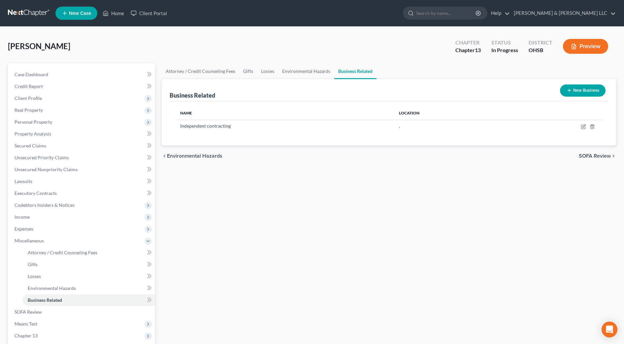
click at [594, 158] on span "SOFA Review" at bounding box center [595, 155] width 32 height 5
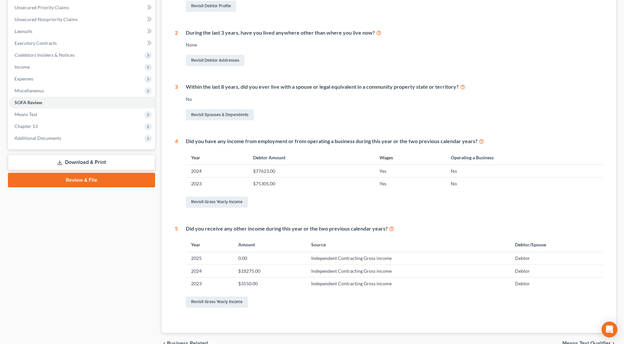
scroll to position [61, 0]
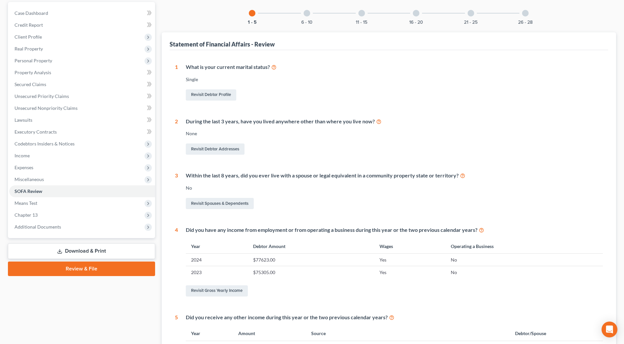
click at [305, 17] on div "6 - 10" at bounding box center [307, 13] width 22 height 22
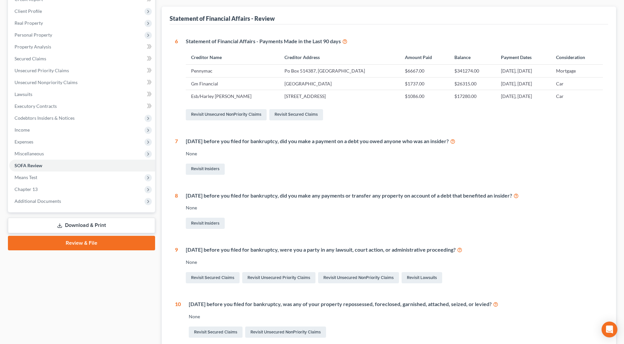
scroll to position [0, 0]
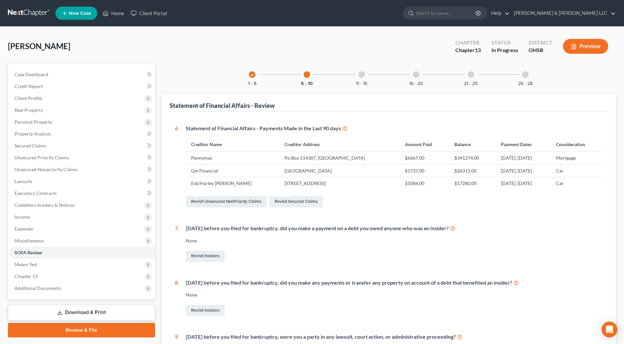
click at [363, 86] on div "check 1 - 5 6 - 10 11 - 15 16 - 20 21 - 25 26 - 28 Statement of Financial Affai…" at bounding box center [389, 256] width 454 height 387
click at [352, 73] on div "11 - 15" at bounding box center [361, 74] width 22 height 22
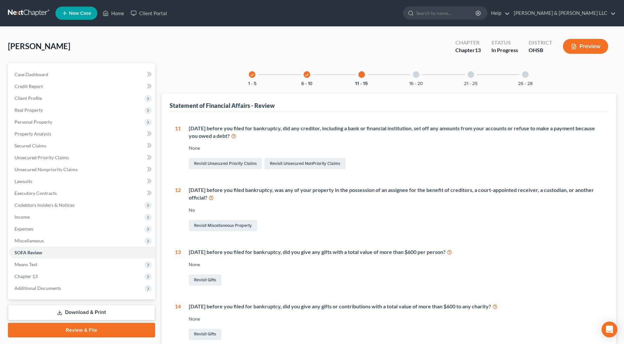
click at [407, 80] on div "16 - 20" at bounding box center [416, 74] width 22 height 22
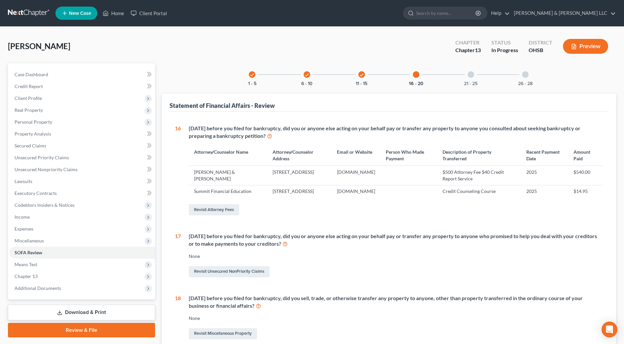
click at [470, 80] on div "21 - 25" at bounding box center [470, 74] width 22 height 22
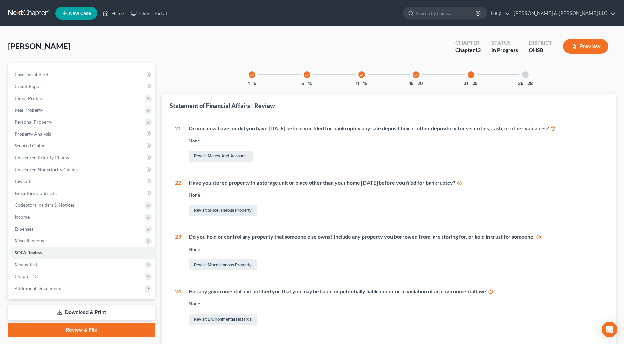
click at [518, 81] on button "26 - 28" at bounding box center [525, 83] width 15 height 5
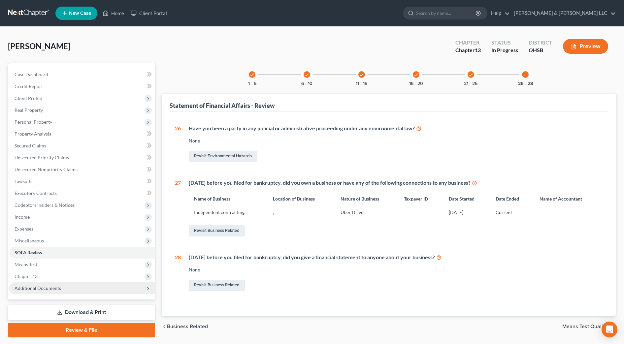
click at [24, 288] on span "Additional Documents" at bounding box center [38, 288] width 47 height 6
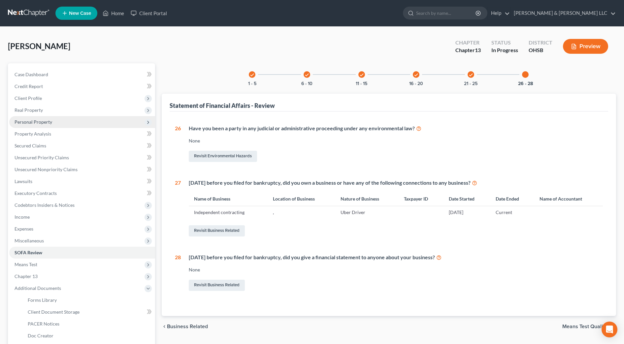
click at [56, 124] on span "Personal Property" at bounding box center [82, 122] width 146 height 12
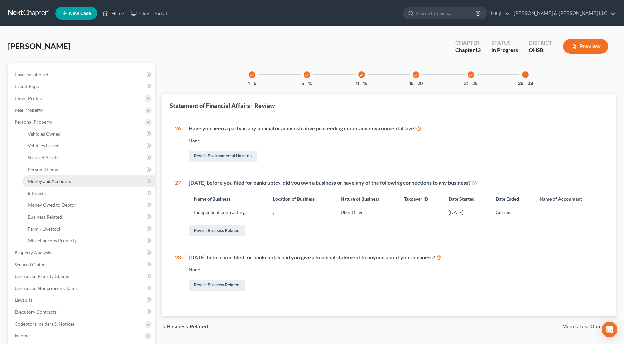
click at [64, 179] on span "Money and Accounts" at bounding box center [49, 181] width 43 height 6
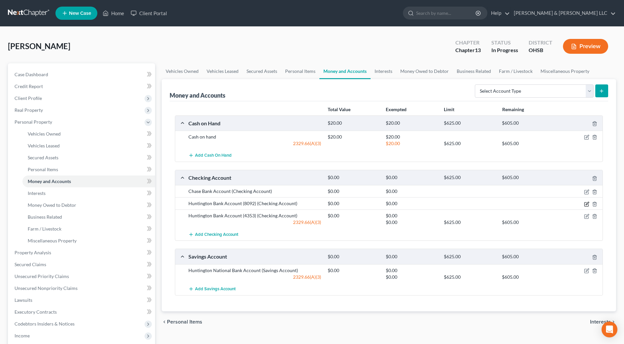
click at [585, 203] on icon "button" at bounding box center [586, 204] width 5 height 5
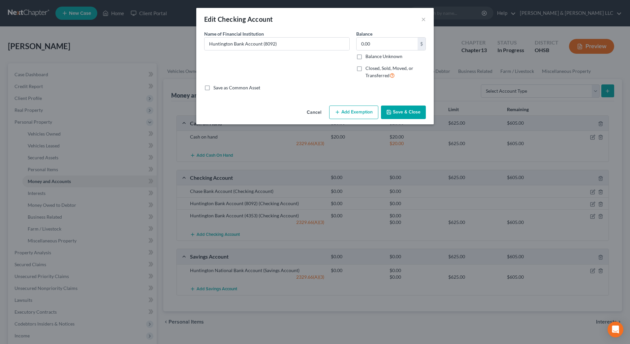
click at [368, 69] on span "Closed, Sold, Moved, or Transferred" at bounding box center [389, 71] width 48 height 13
click at [368, 69] on input "Closed, Sold, Moved, or Transferred" at bounding box center [370, 67] width 4 height 4
checkbox input "true"
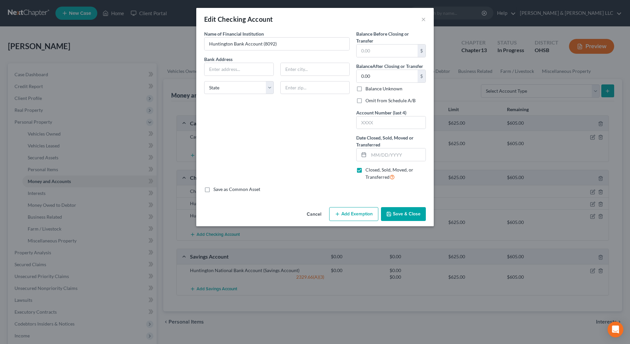
click at [391, 101] on label "Omit from Schedule A/B" at bounding box center [390, 100] width 50 height 7
click at [372, 101] on input "Omit from Schedule A/B" at bounding box center [370, 99] width 4 height 4
checkbox input "true"
click at [390, 152] on input "text" at bounding box center [397, 154] width 57 height 13
click at [376, 154] on input "089/05/2025" at bounding box center [397, 154] width 57 height 13
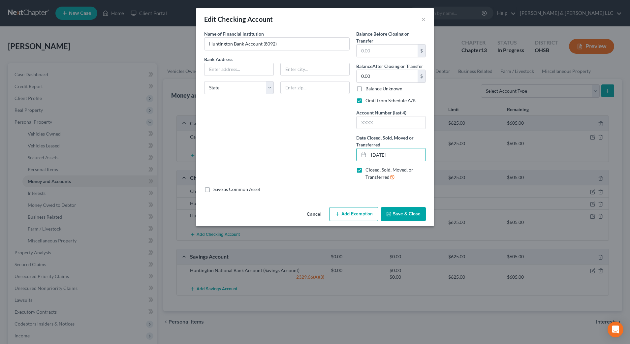
type input "09/05/2025"
click at [398, 214] on button "Save & Close" at bounding box center [403, 214] width 45 height 14
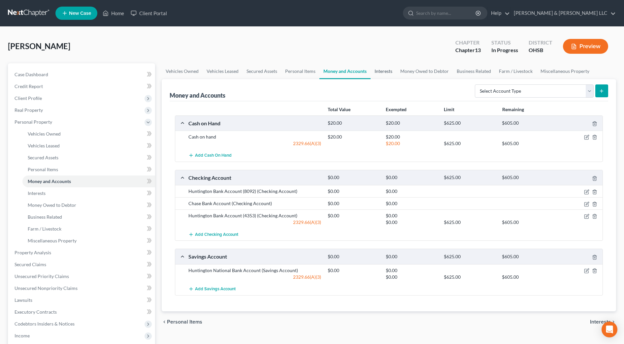
click at [380, 73] on link "Interests" at bounding box center [383, 71] width 26 height 16
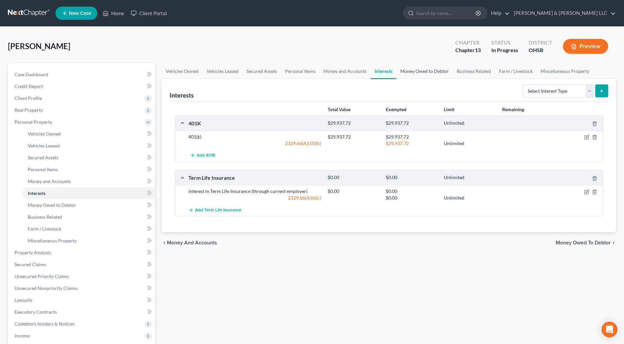
click at [433, 68] on link "Money Owed to Debtor" at bounding box center [424, 71] width 56 height 16
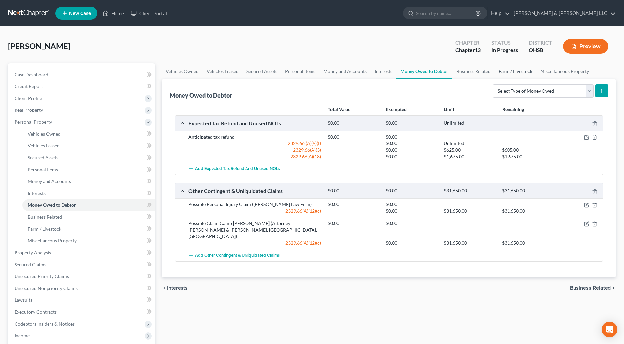
click at [508, 74] on link "Farm / Livestock" at bounding box center [515, 71] width 42 height 16
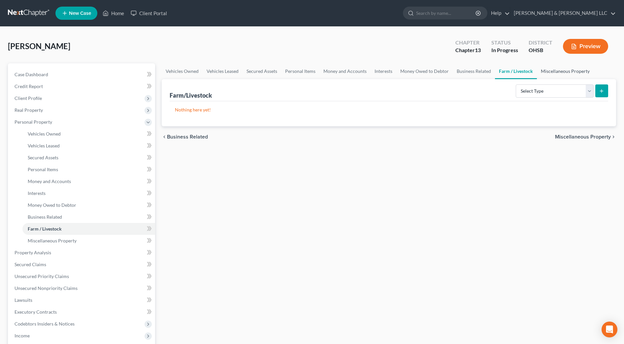
click at [558, 69] on link "Miscellaneous Property" at bounding box center [565, 71] width 57 height 16
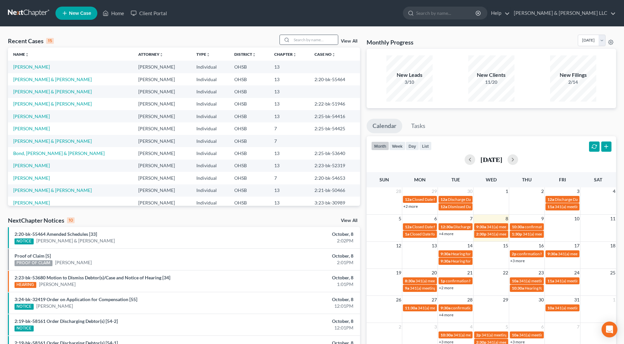
click at [292, 37] on div at bounding box center [286, 40] width 12 height 10
click at [294, 39] on input "search" at bounding box center [315, 40] width 46 height 10
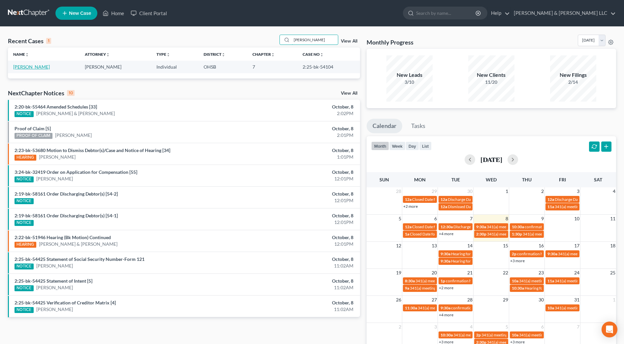
type input "[PERSON_NAME]"
click at [31, 66] on link "[PERSON_NAME]" at bounding box center [31, 67] width 37 height 6
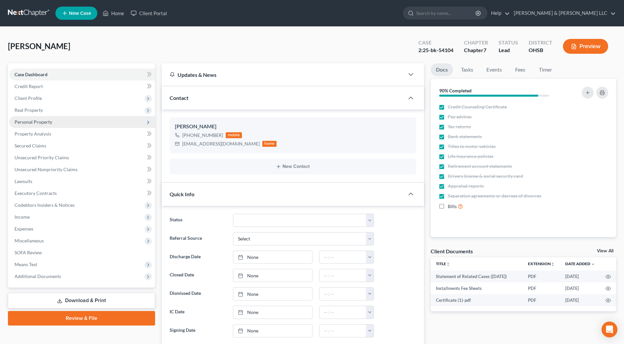
click at [42, 120] on span "Personal Property" at bounding box center [34, 122] width 38 height 6
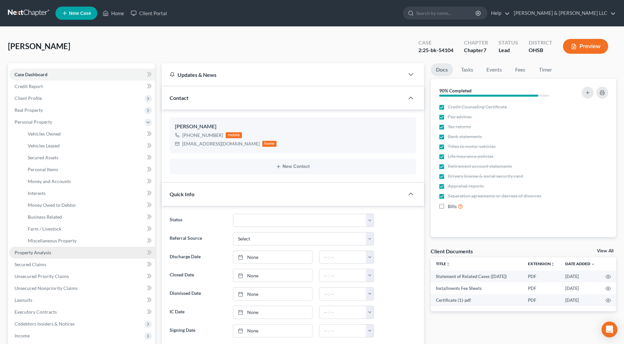
click at [58, 248] on link "Property Analysis" at bounding box center [82, 253] width 146 height 12
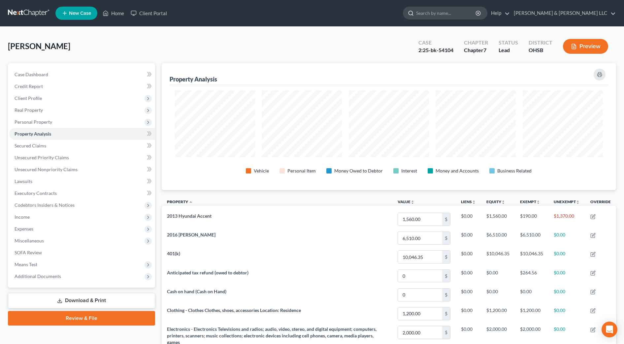
click at [476, 12] on input "search" at bounding box center [446, 13] width 60 height 12
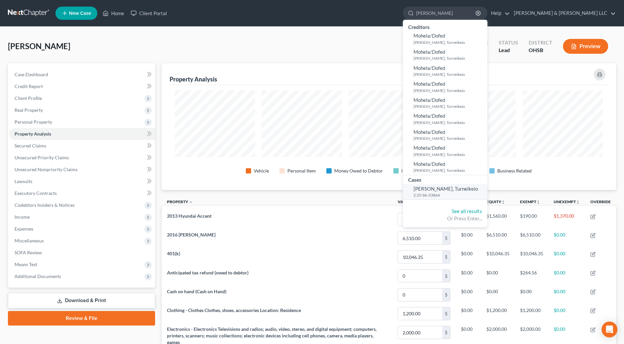
type input "[PERSON_NAME]"
click at [468, 186] on span "[PERSON_NAME], Turneikeio" at bounding box center [445, 189] width 64 height 6
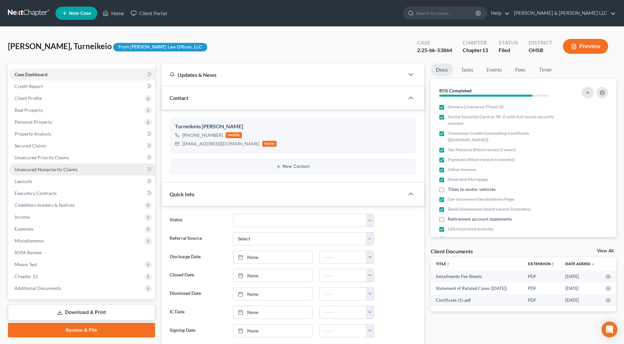
scroll to position [137, 0]
click at [36, 147] on span "Secured Claims" at bounding box center [31, 146] width 32 height 6
